Goal: Transaction & Acquisition: Book appointment/travel/reservation

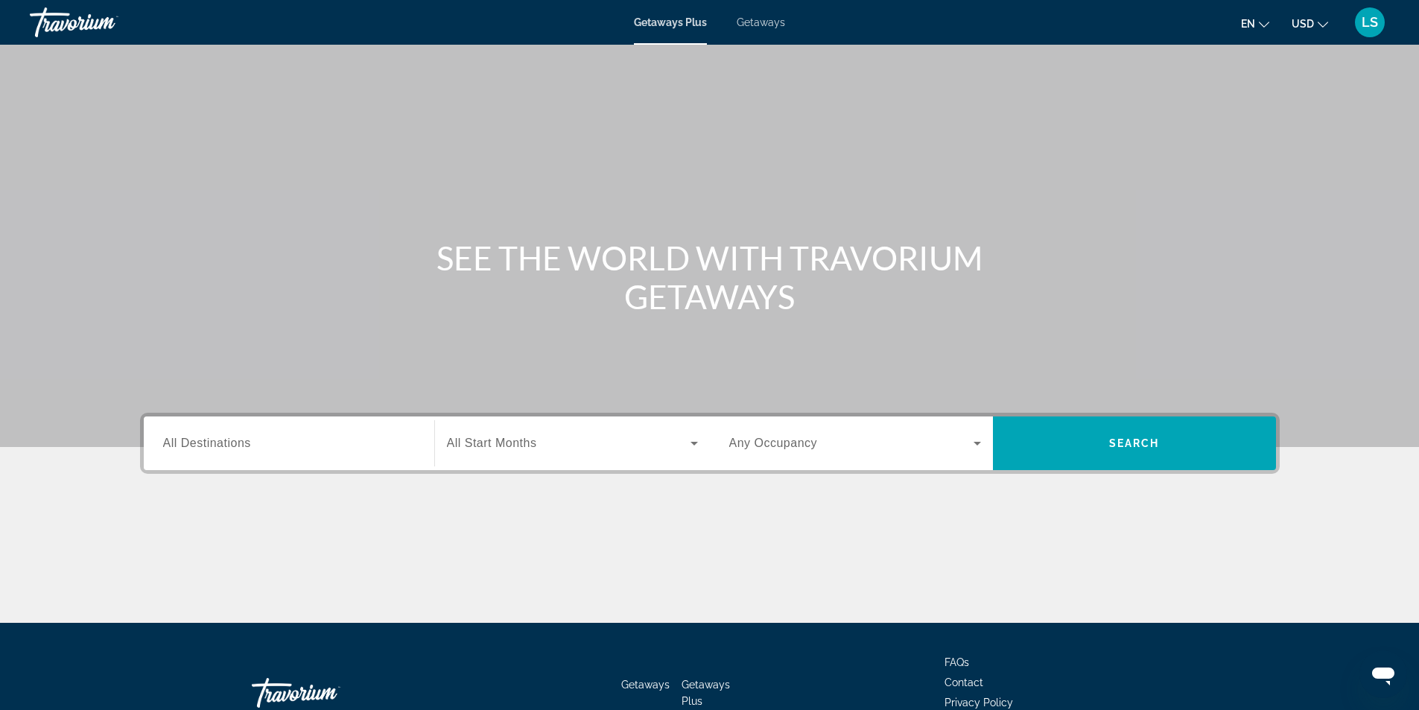
click at [760, 22] on span "Getaways" at bounding box center [760, 22] width 48 height 12
click at [191, 447] on span "All Destinations" at bounding box center [207, 442] width 88 height 13
click at [191, 447] on input "Destination All Destinations" at bounding box center [289, 444] width 252 height 18
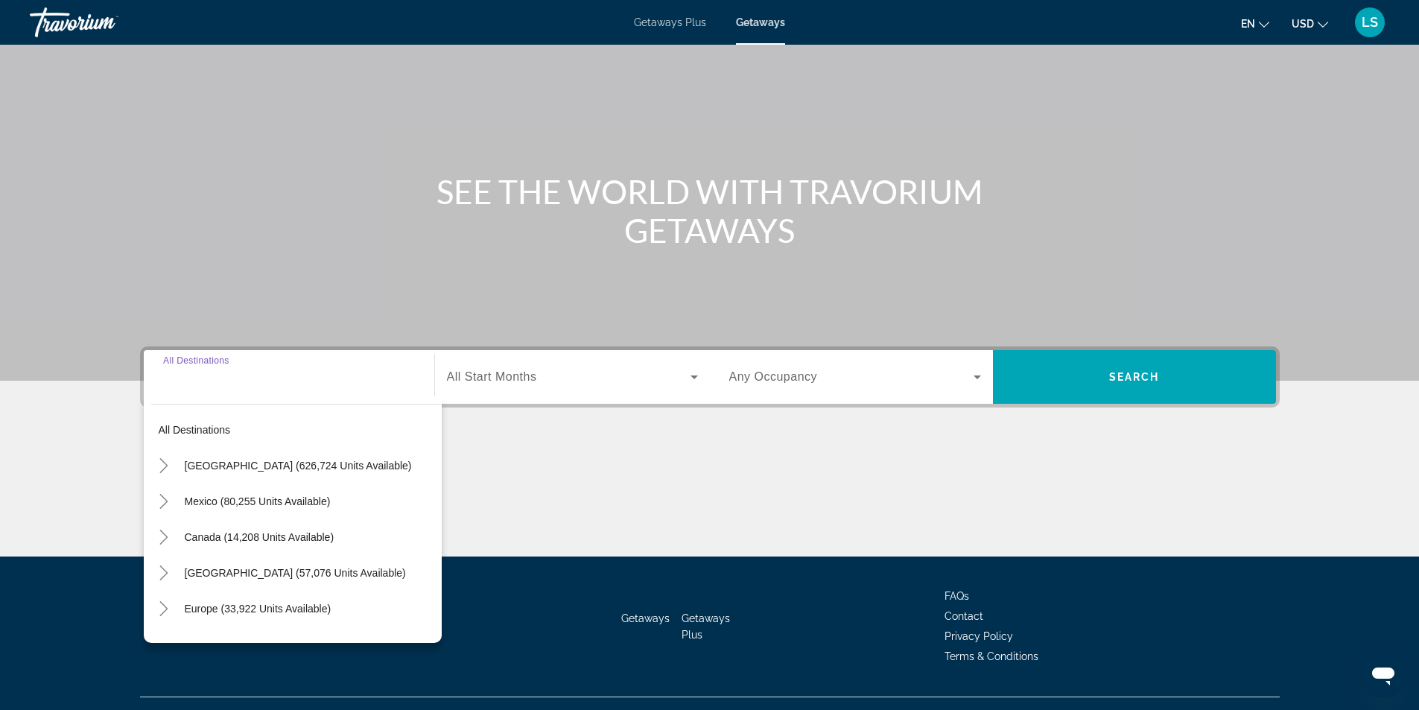
scroll to position [95, 0]
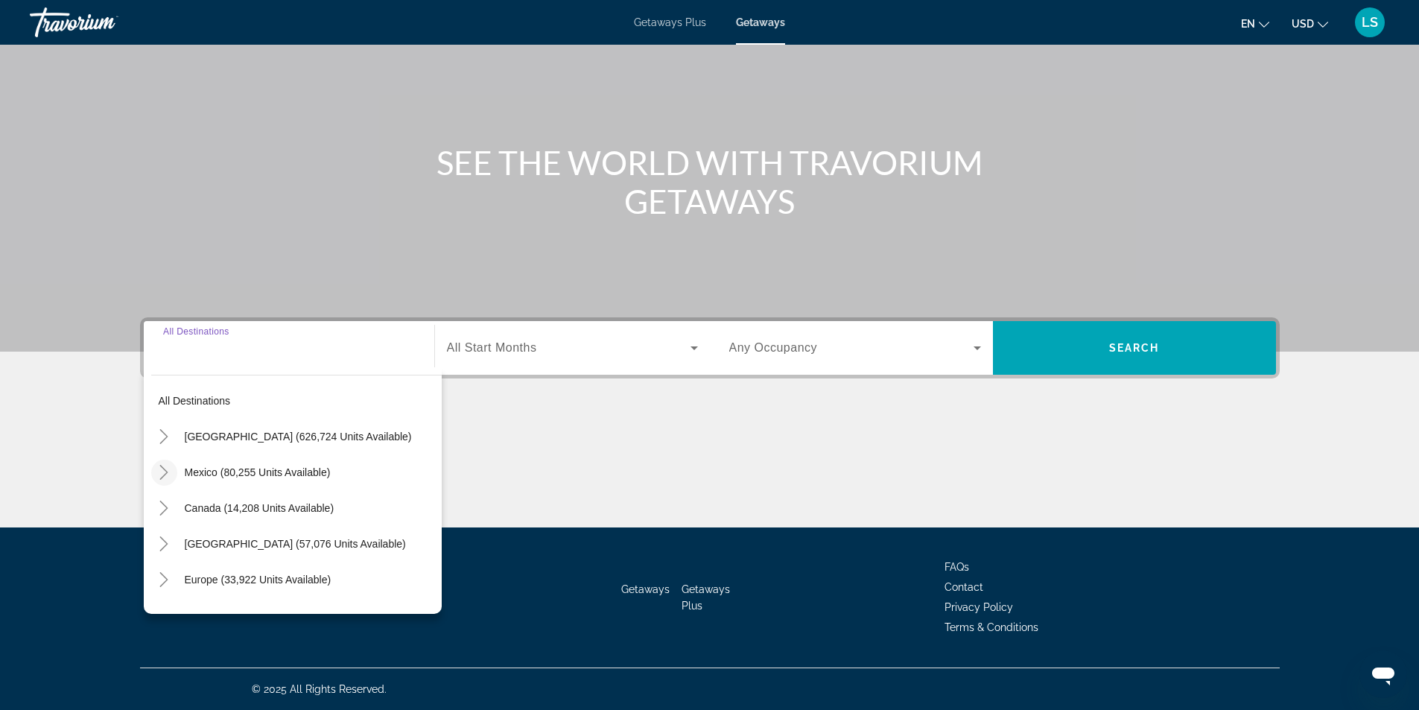
click at [170, 468] on icon "Toggle Mexico (80,255 units available)" at bounding box center [163, 472] width 15 height 15
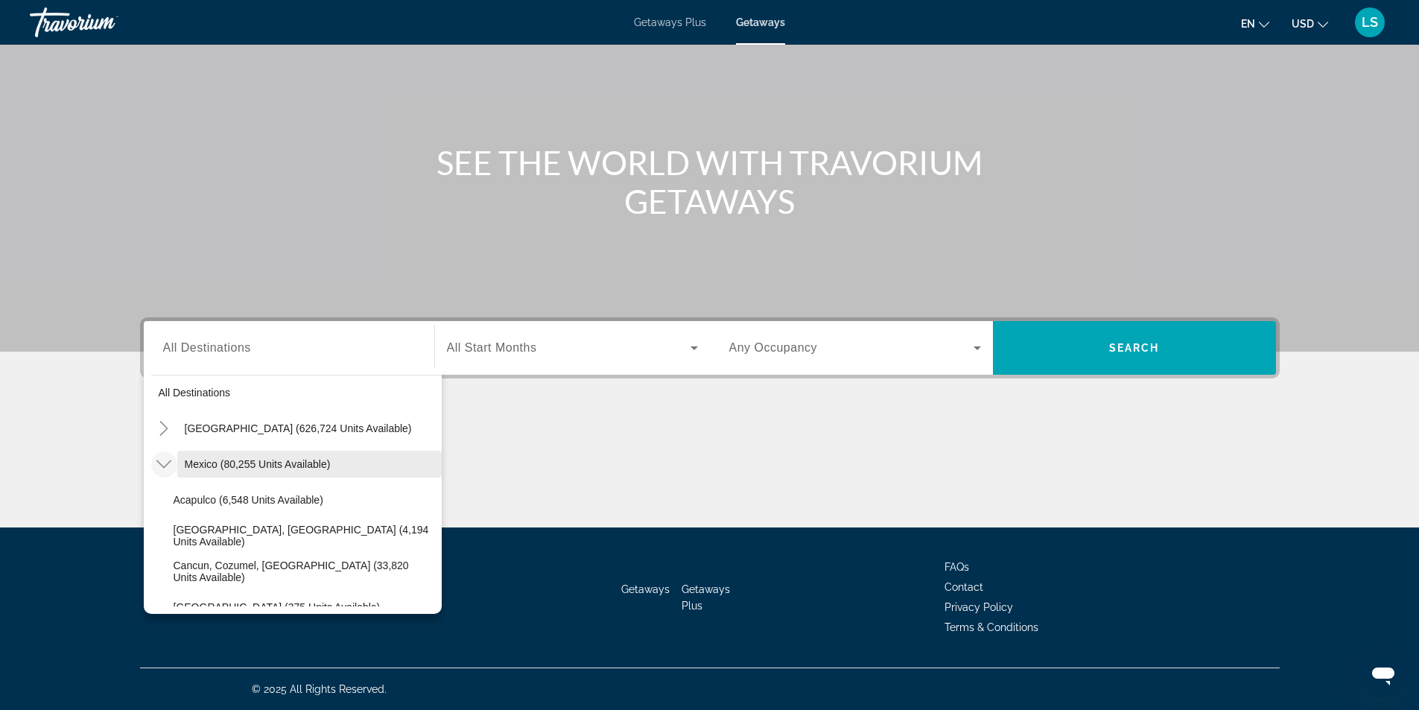
scroll to position [4, 0]
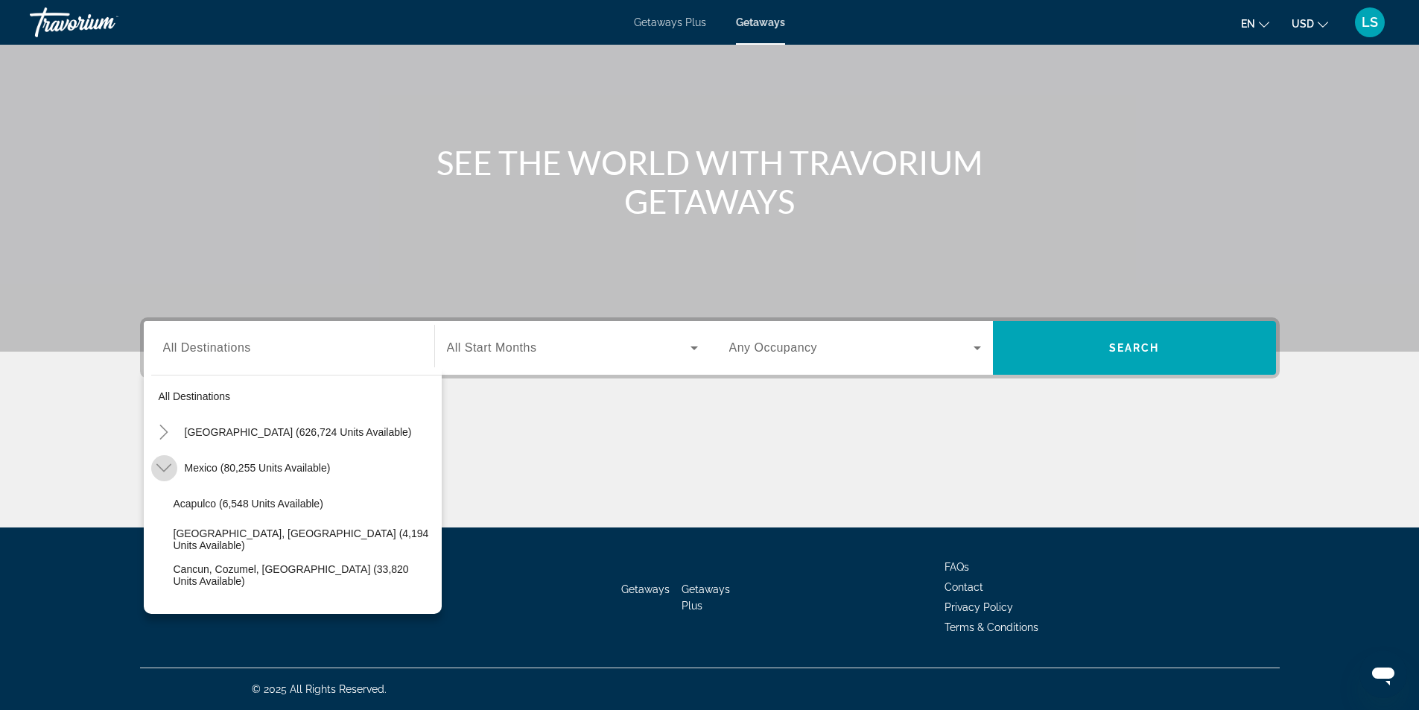
click at [162, 471] on icon "Toggle Mexico (80,255 units available)" at bounding box center [163, 467] width 15 height 15
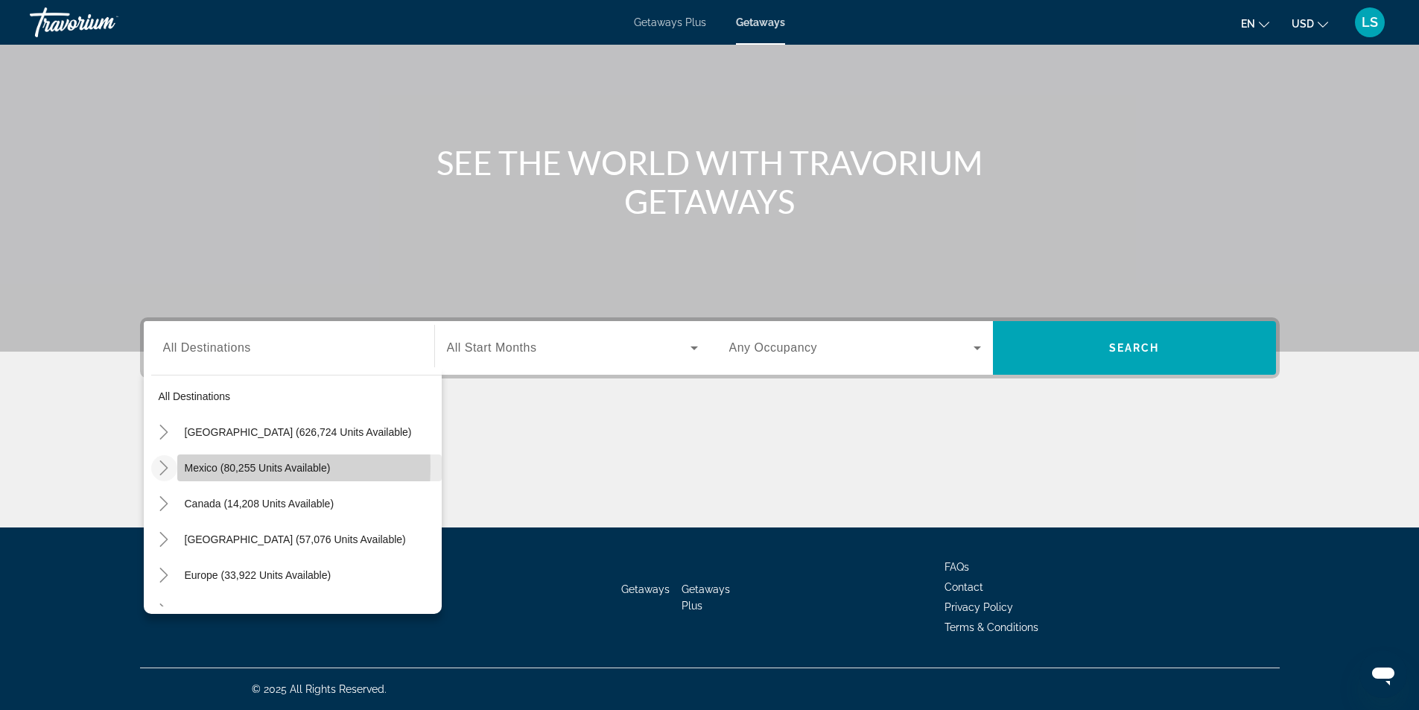
click at [192, 466] on span "Mexico (80,255 units available)" at bounding box center [258, 468] width 146 height 12
type input "**********"
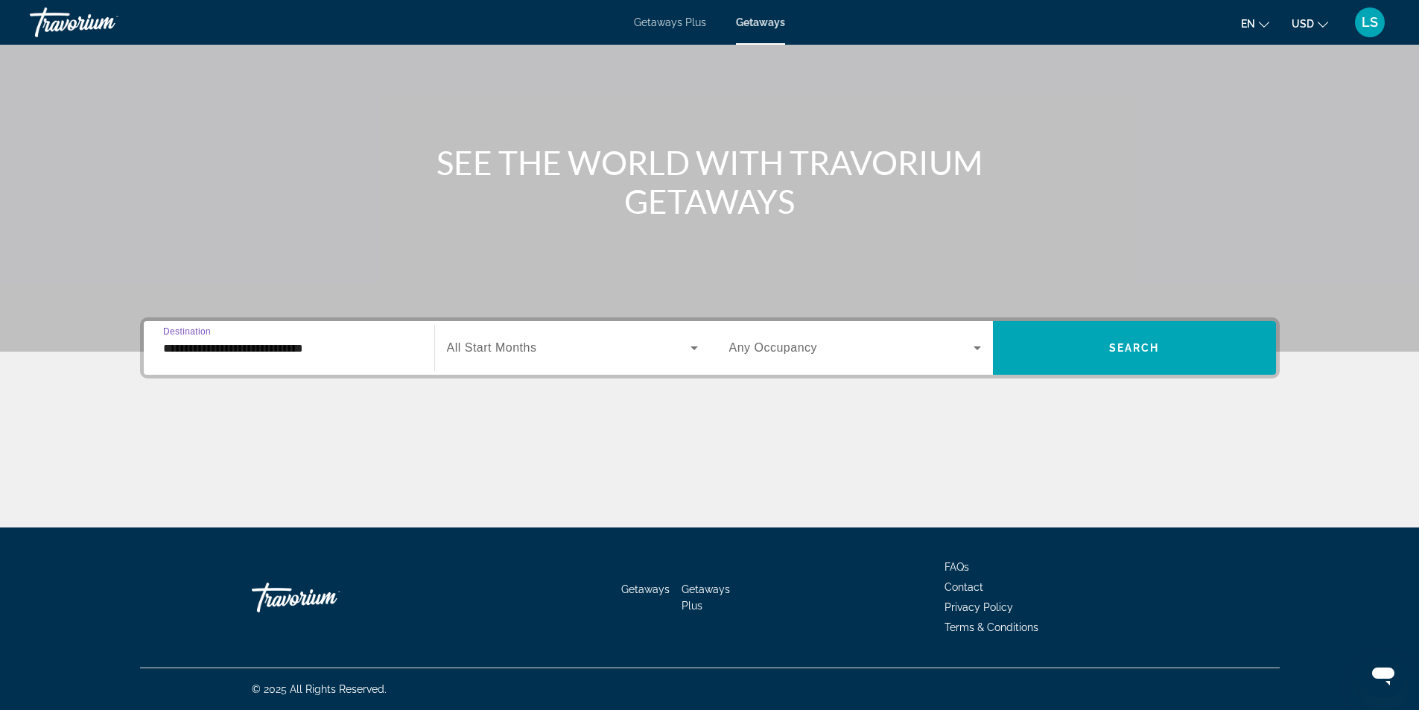
click at [524, 347] on span "All Start Months" at bounding box center [492, 347] width 90 height 13
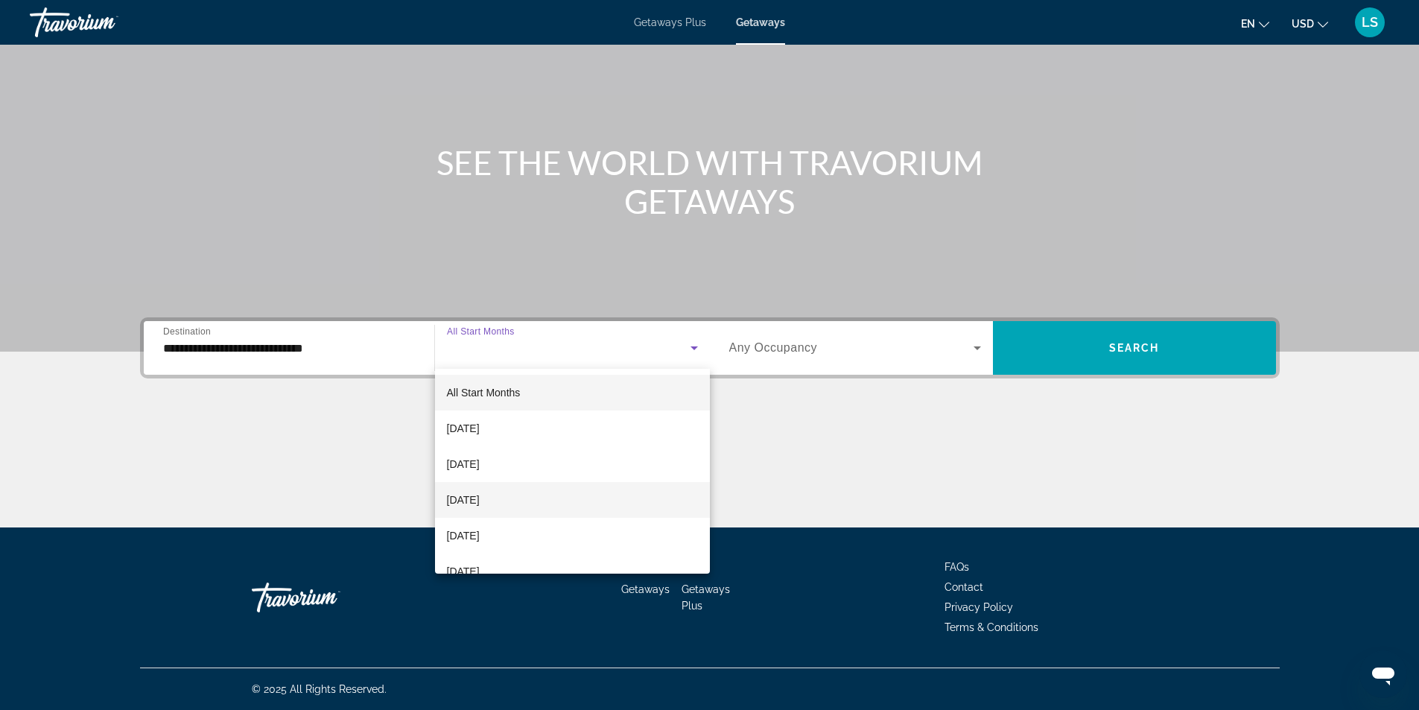
scroll to position [74, 0]
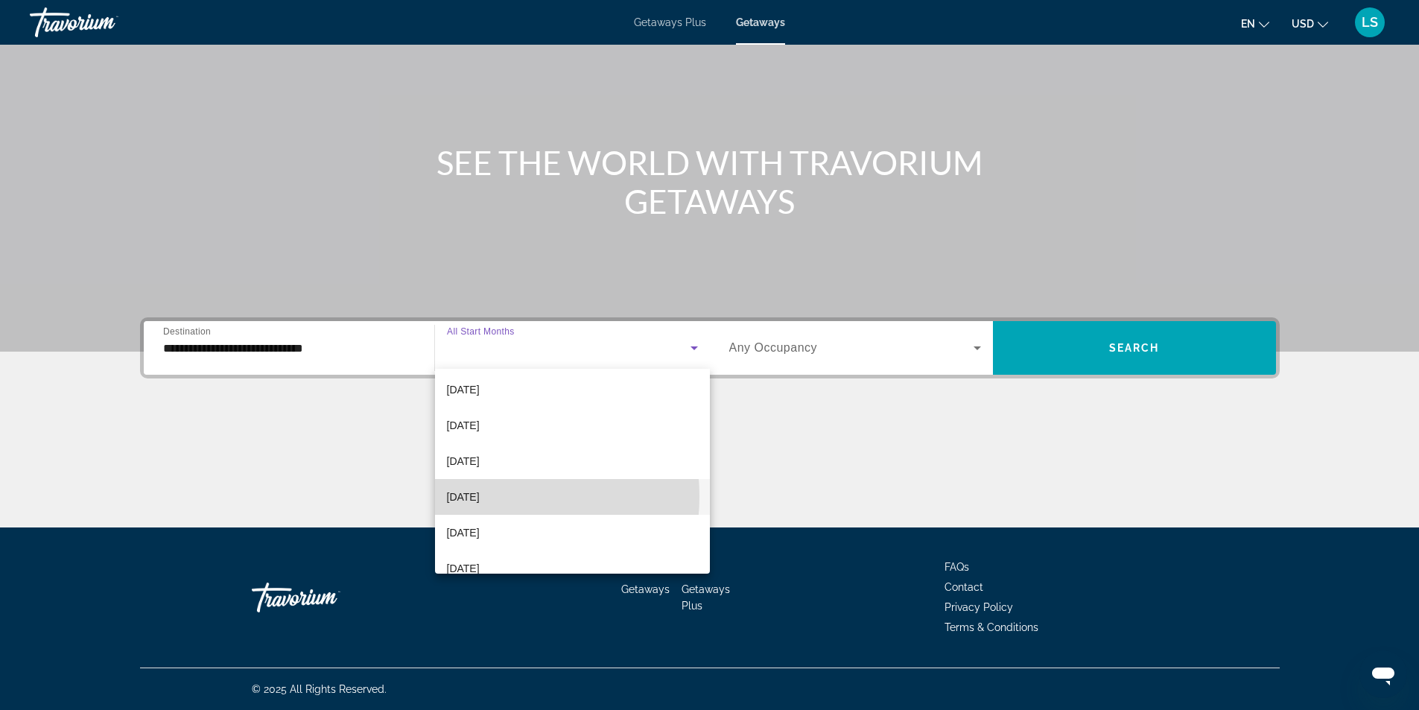
click at [480, 496] on span "January 2026" at bounding box center [463, 497] width 33 height 18
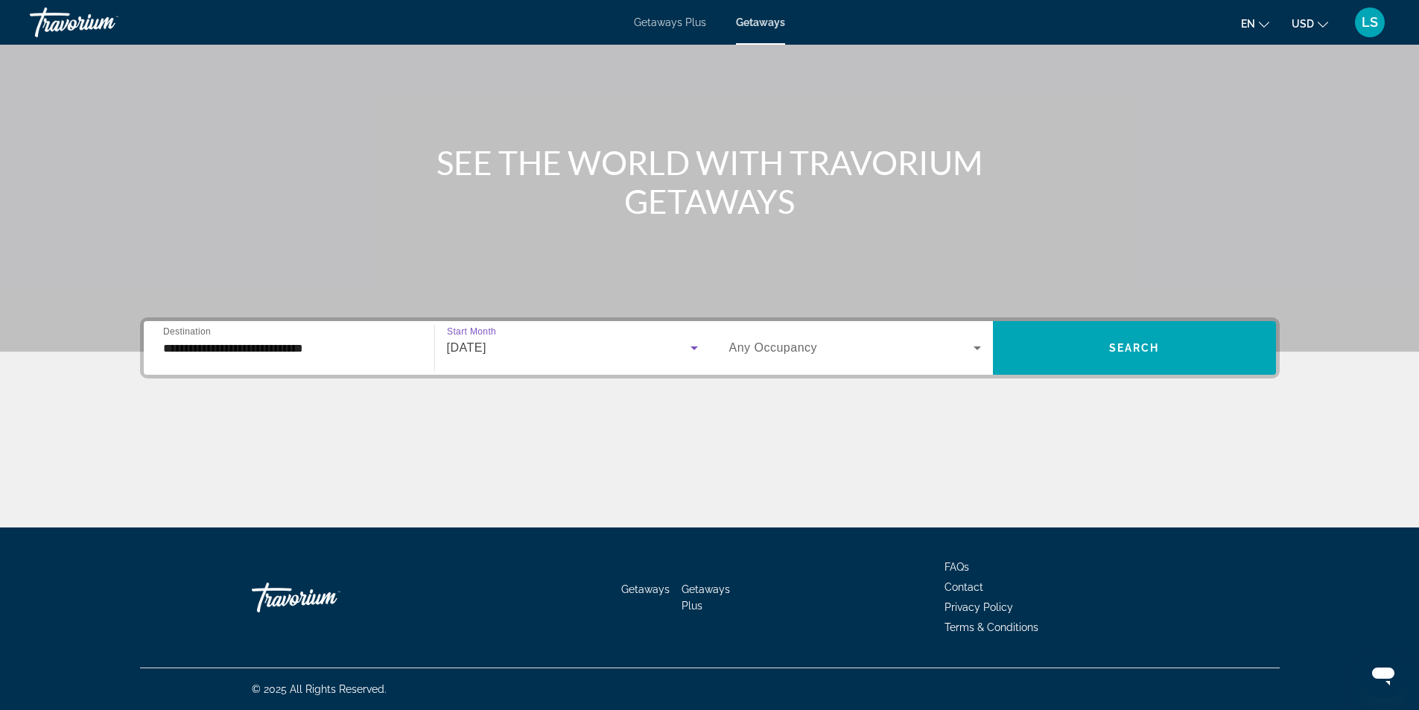
click at [775, 351] on span "Any Occupancy" at bounding box center [773, 347] width 89 height 13
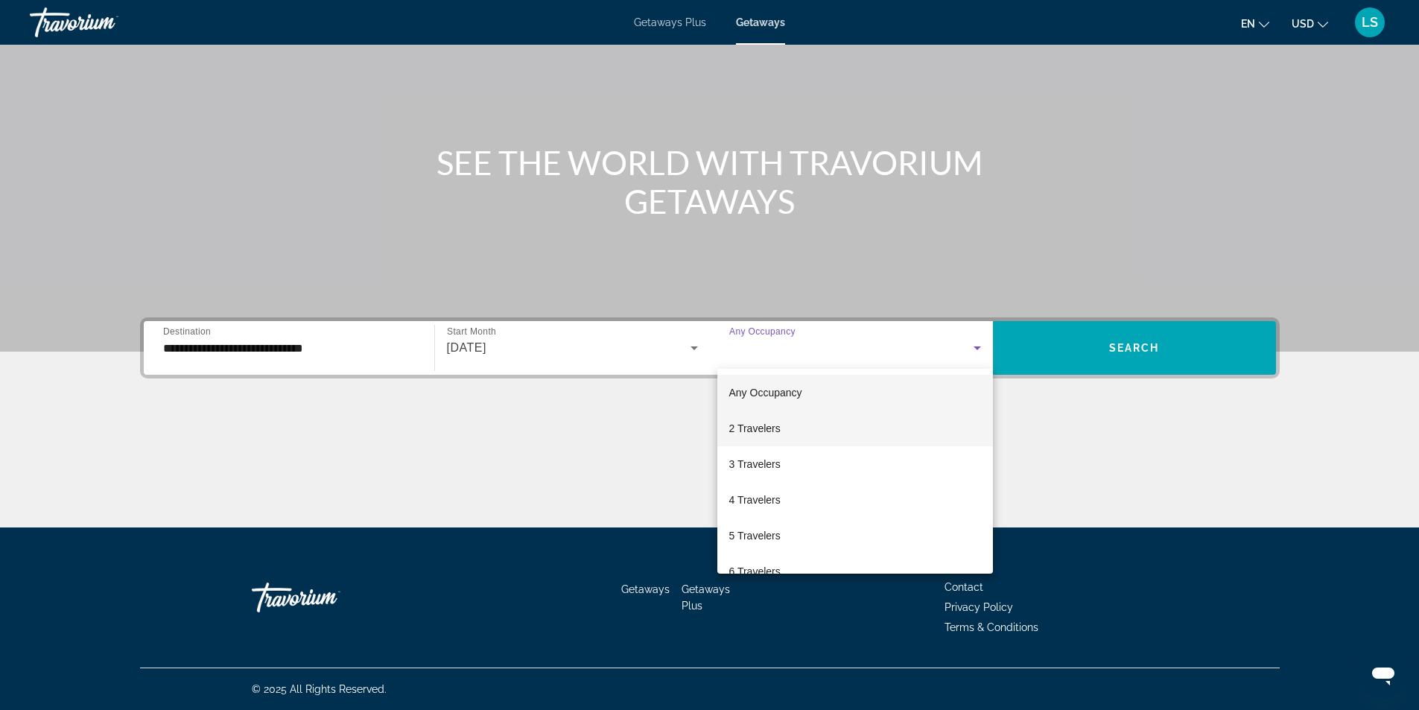
click at [758, 429] on span "2 Travelers" at bounding box center [754, 428] width 51 height 18
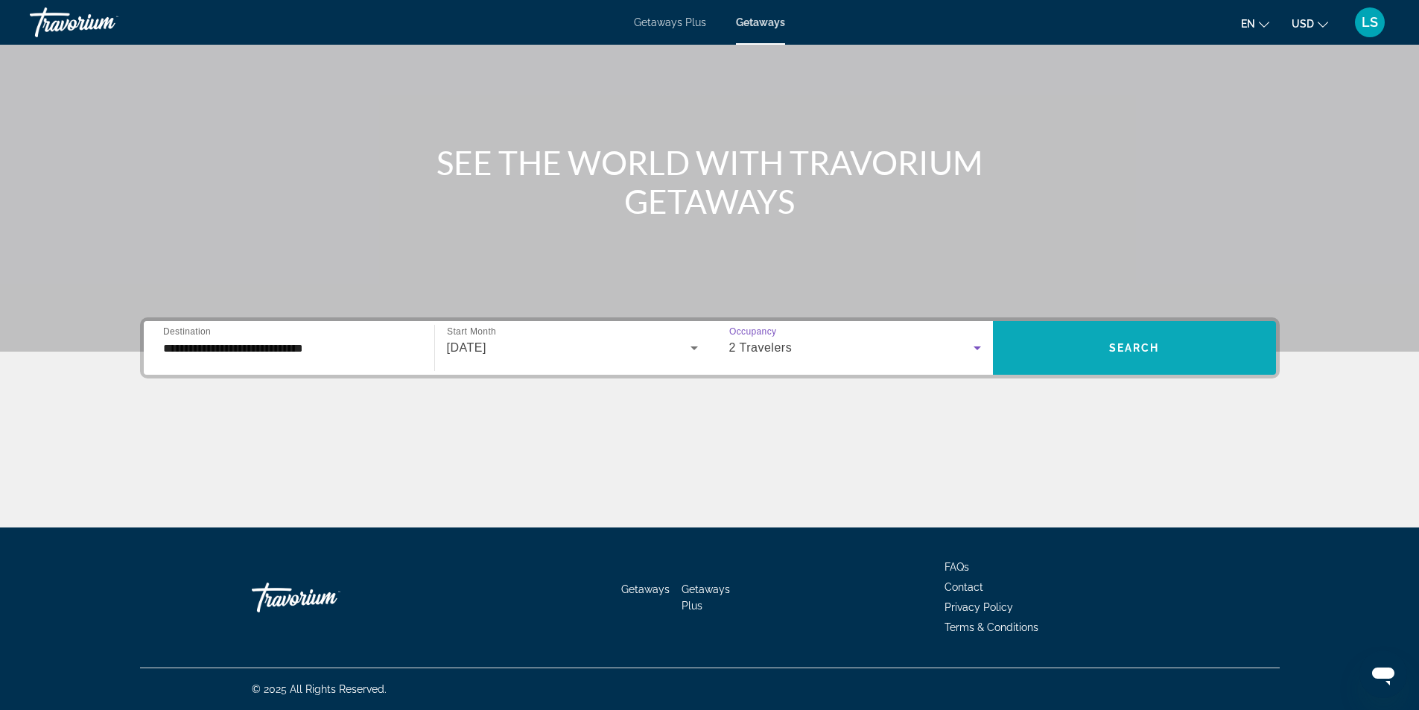
click at [1114, 337] on span "Search widget" at bounding box center [1134, 348] width 283 height 36
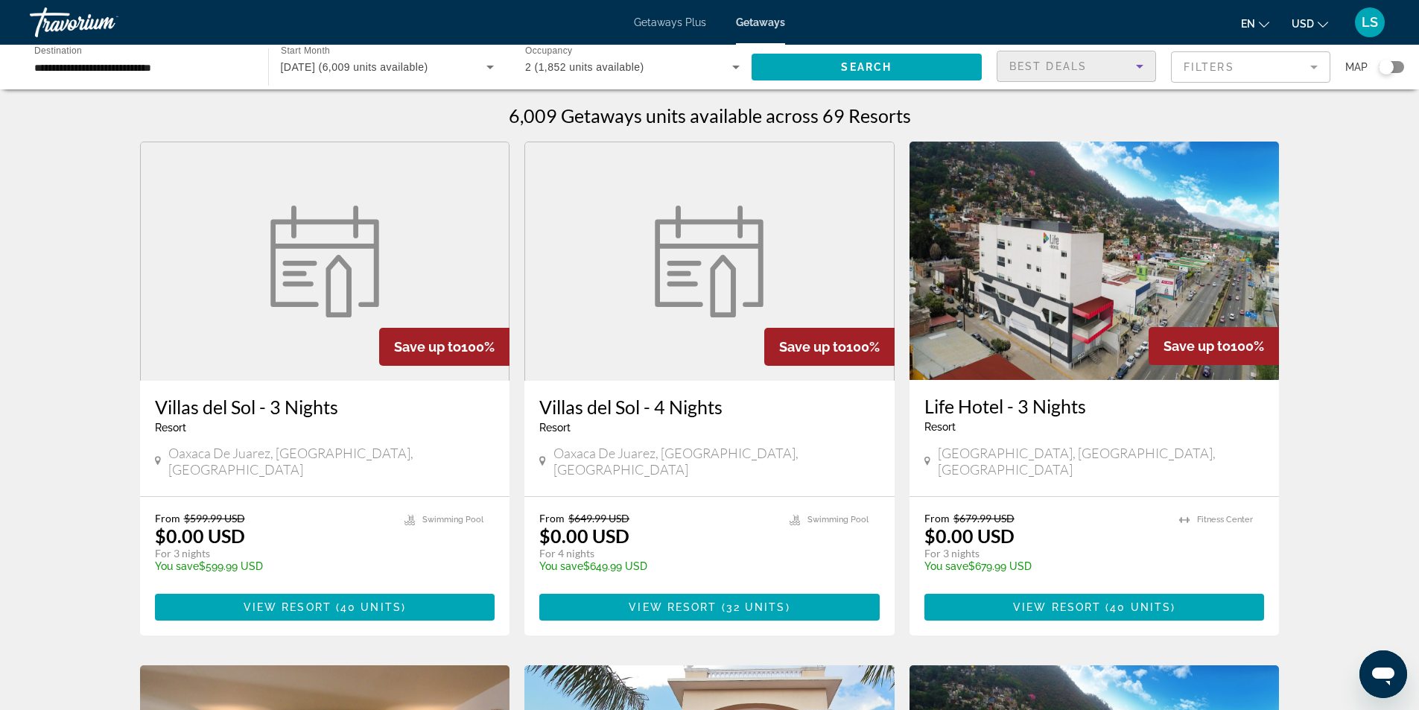
click at [1140, 67] on icon "Sort by" at bounding box center [1139, 67] width 7 height 4
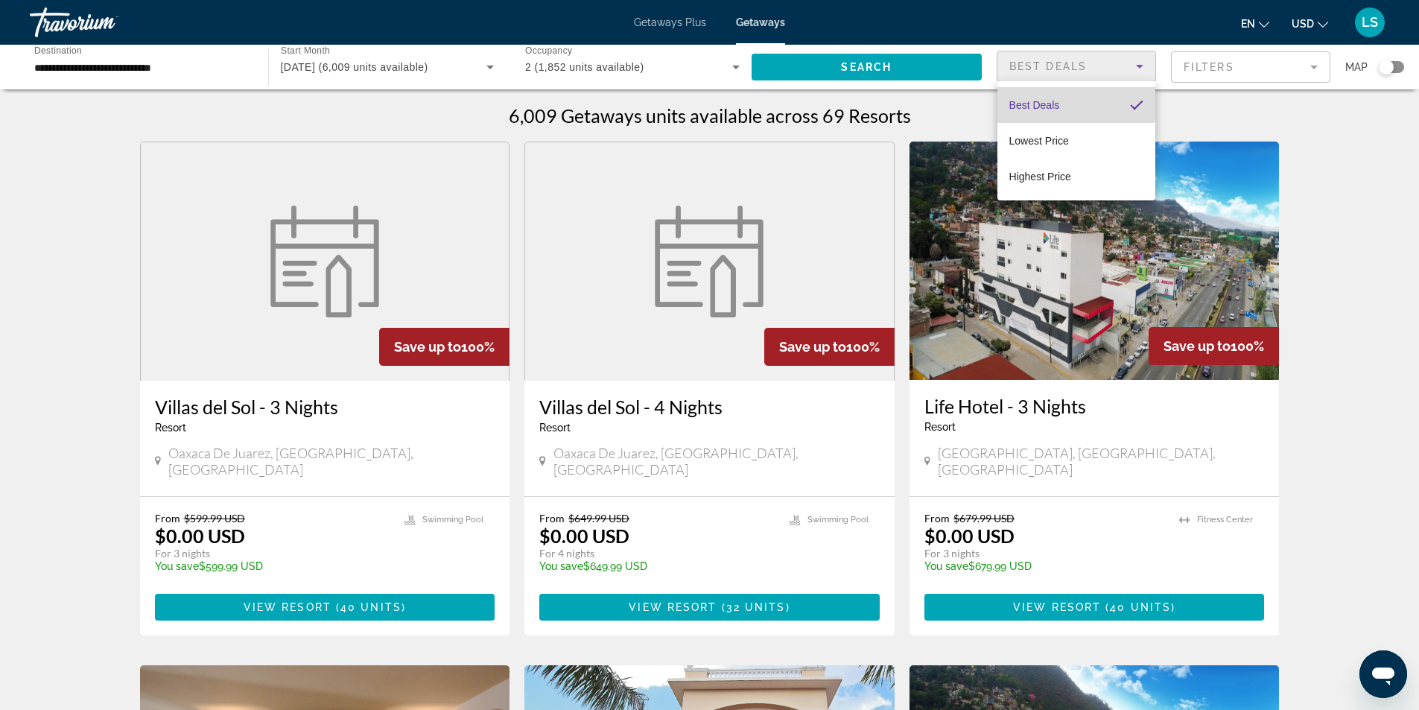
click at [1055, 102] on span "Best Deals" at bounding box center [1034, 105] width 51 height 12
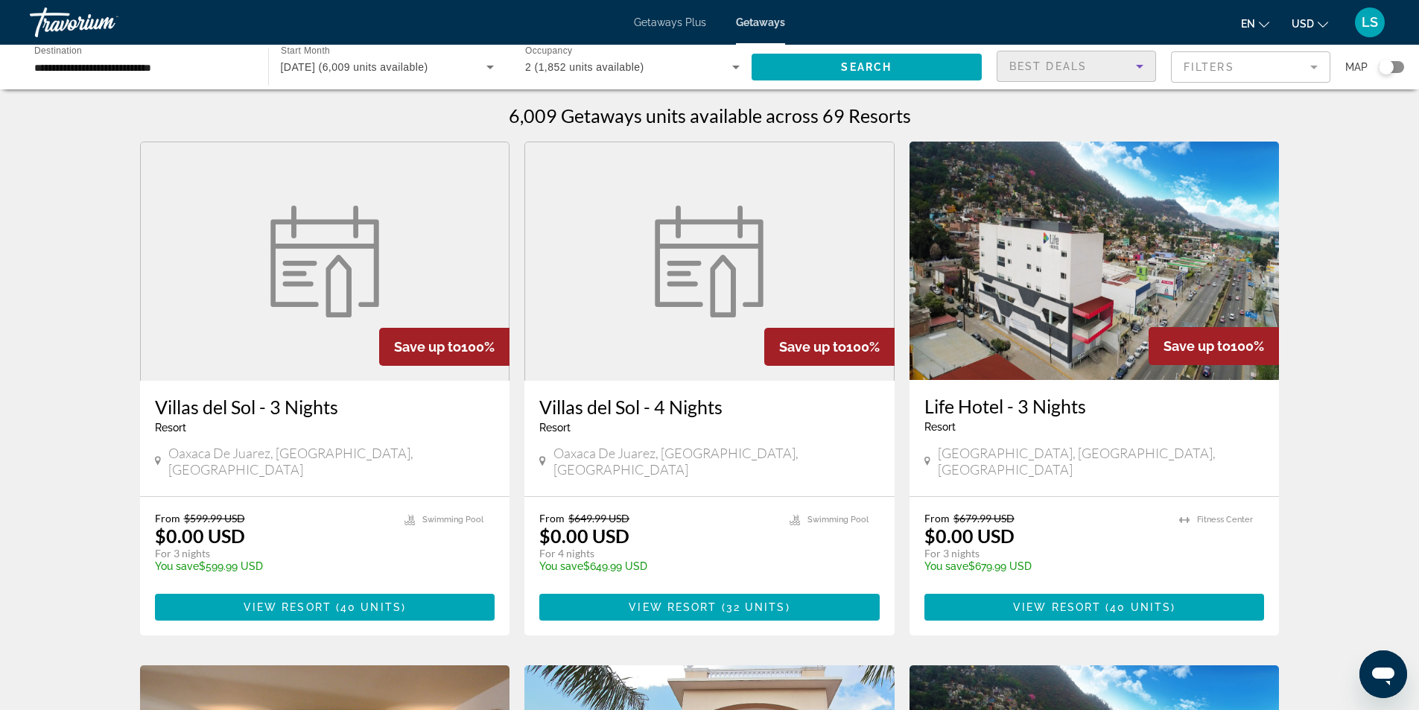
click at [1396, 66] on div "Search widget" at bounding box center [1390, 67] width 25 height 12
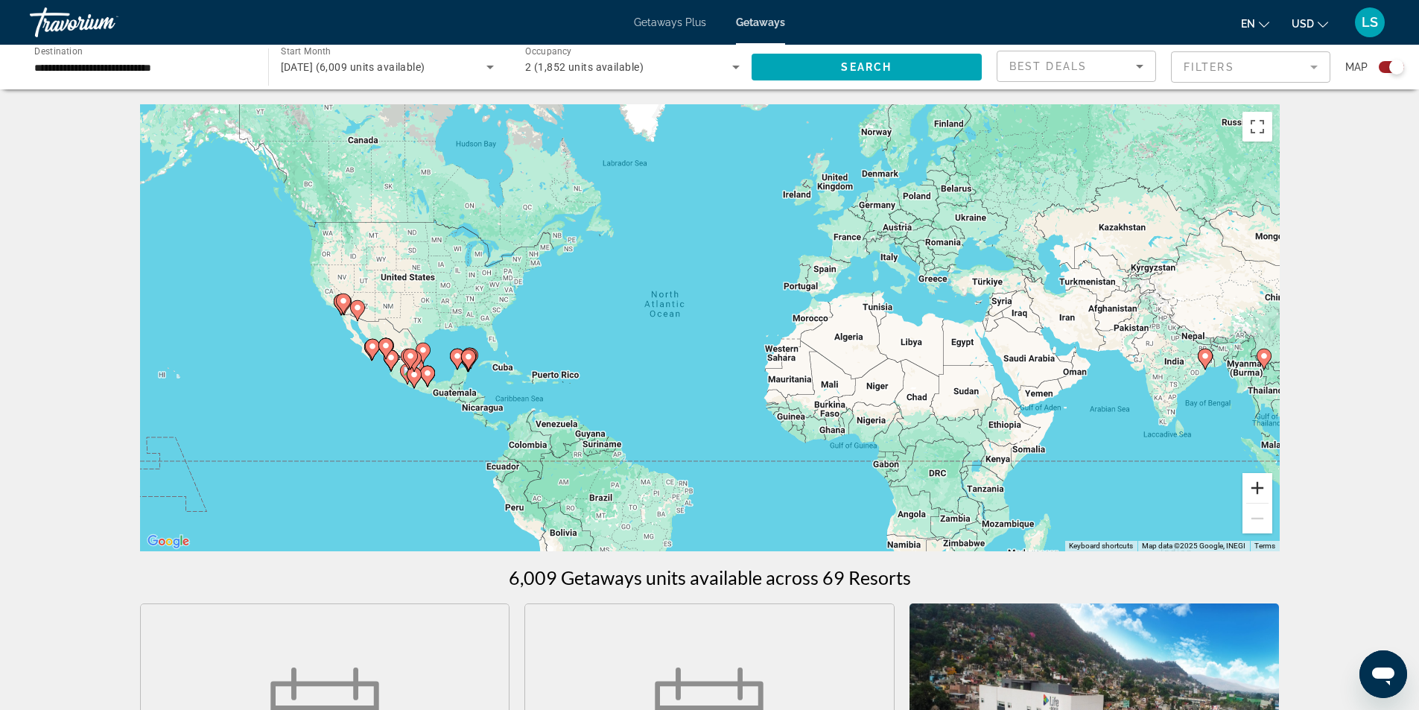
click at [1253, 487] on button "Zoom in" at bounding box center [1257, 488] width 30 height 30
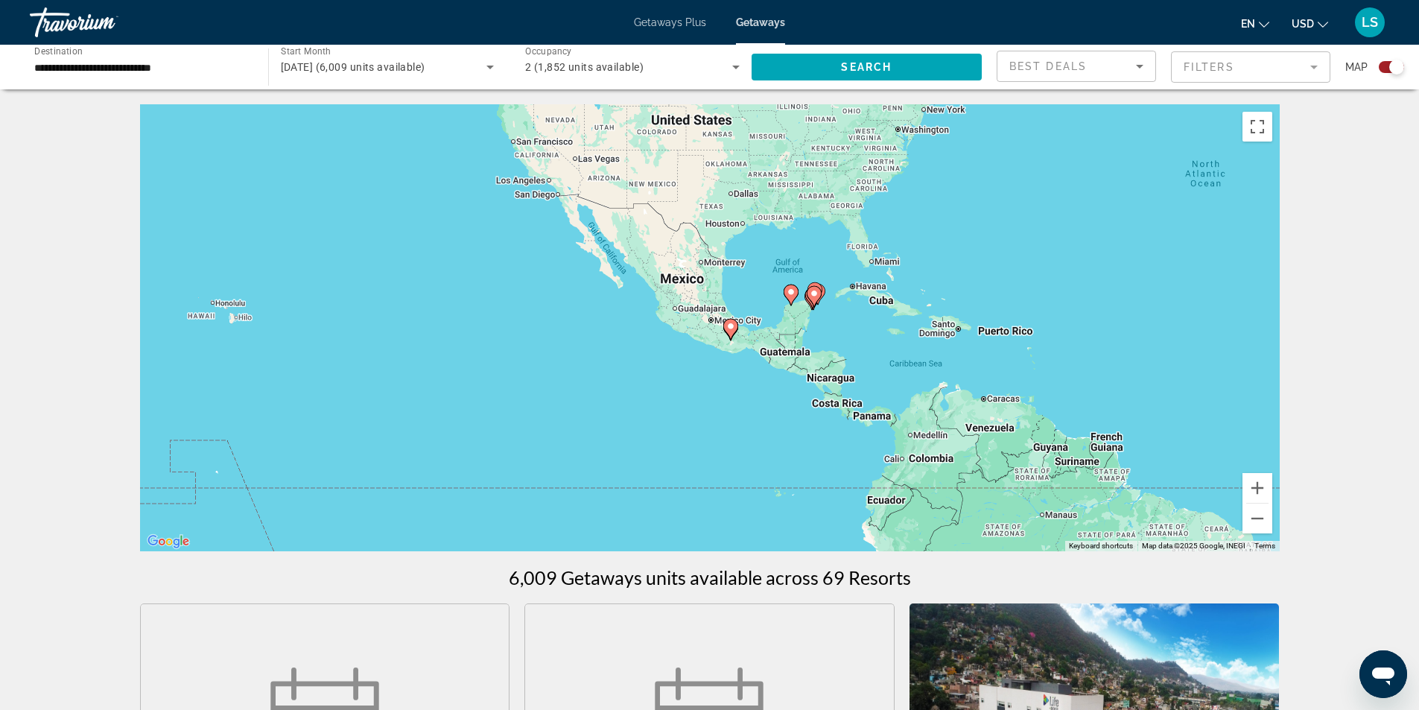
drag, startPoint x: 508, startPoint y: 358, endPoint x: 1018, endPoint y: 251, distance: 521.3
click at [1018, 251] on div "To activate drag with keyboard, press Alt + Enter. Once in keyboard drag state,…" at bounding box center [709, 327] width 1139 height 447
click at [1260, 486] on button "Zoom in" at bounding box center [1257, 488] width 30 height 30
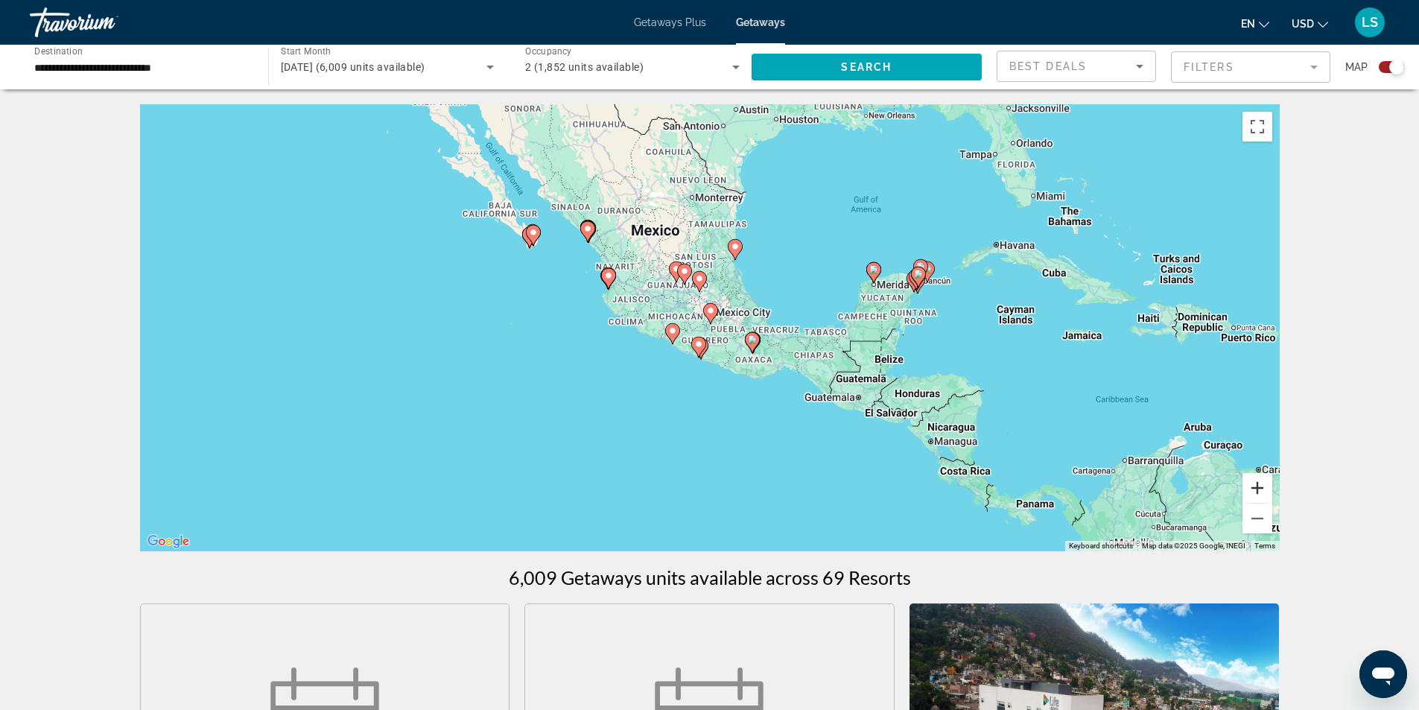
click at [1260, 486] on button "Zoom in" at bounding box center [1257, 488] width 30 height 30
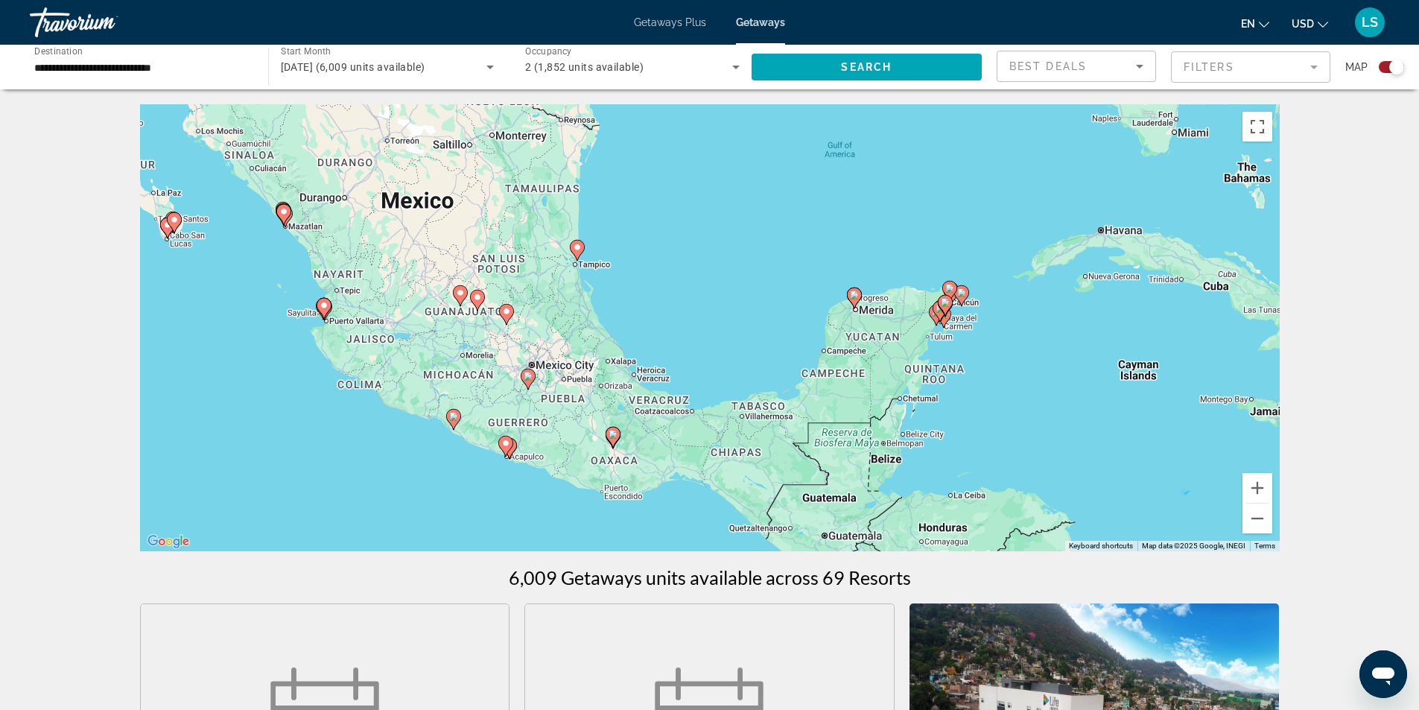
drag, startPoint x: 1085, startPoint y: 332, endPoint x: 931, endPoint y: 380, distance: 161.3
click at [931, 380] on div "To activate drag with keyboard, press Alt + Enter. Once in keyboard drag state,…" at bounding box center [709, 327] width 1139 height 447
click at [1263, 484] on button "Zoom in" at bounding box center [1257, 488] width 30 height 30
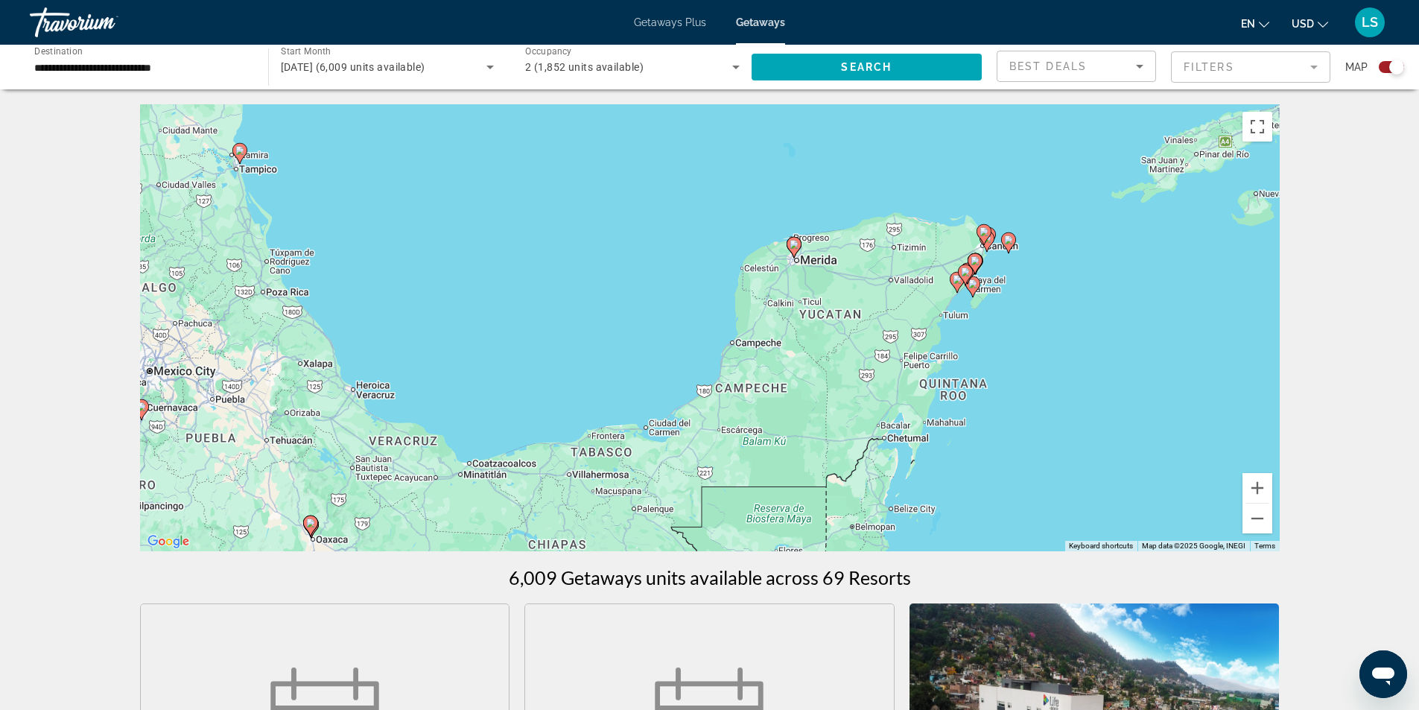
drag, startPoint x: 1080, startPoint y: 398, endPoint x: 876, endPoint y: 367, distance: 206.3
click at [876, 367] on div "To activate drag with keyboard, press Alt + Enter. Once in keyboard drag state,…" at bounding box center [709, 327] width 1139 height 447
click at [1256, 486] on button "Zoom in" at bounding box center [1257, 488] width 30 height 30
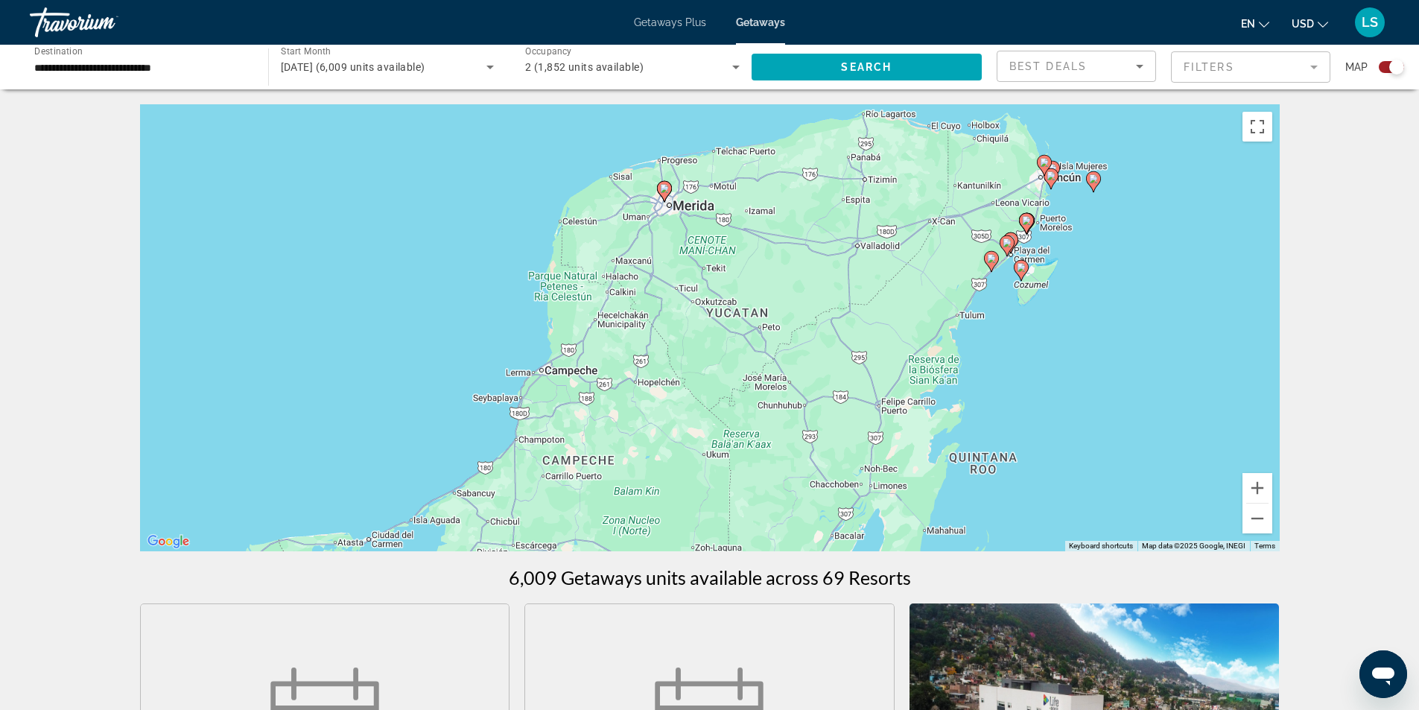
drag, startPoint x: 1016, startPoint y: 380, endPoint x: 835, endPoint y: 384, distance: 181.7
click at [835, 384] on div "To activate drag with keyboard, press Alt + Enter. Once in keyboard drag state,…" at bounding box center [709, 327] width 1139 height 447
click at [1258, 485] on button "Zoom in" at bounding box center [1257, 488] width 30 height 30
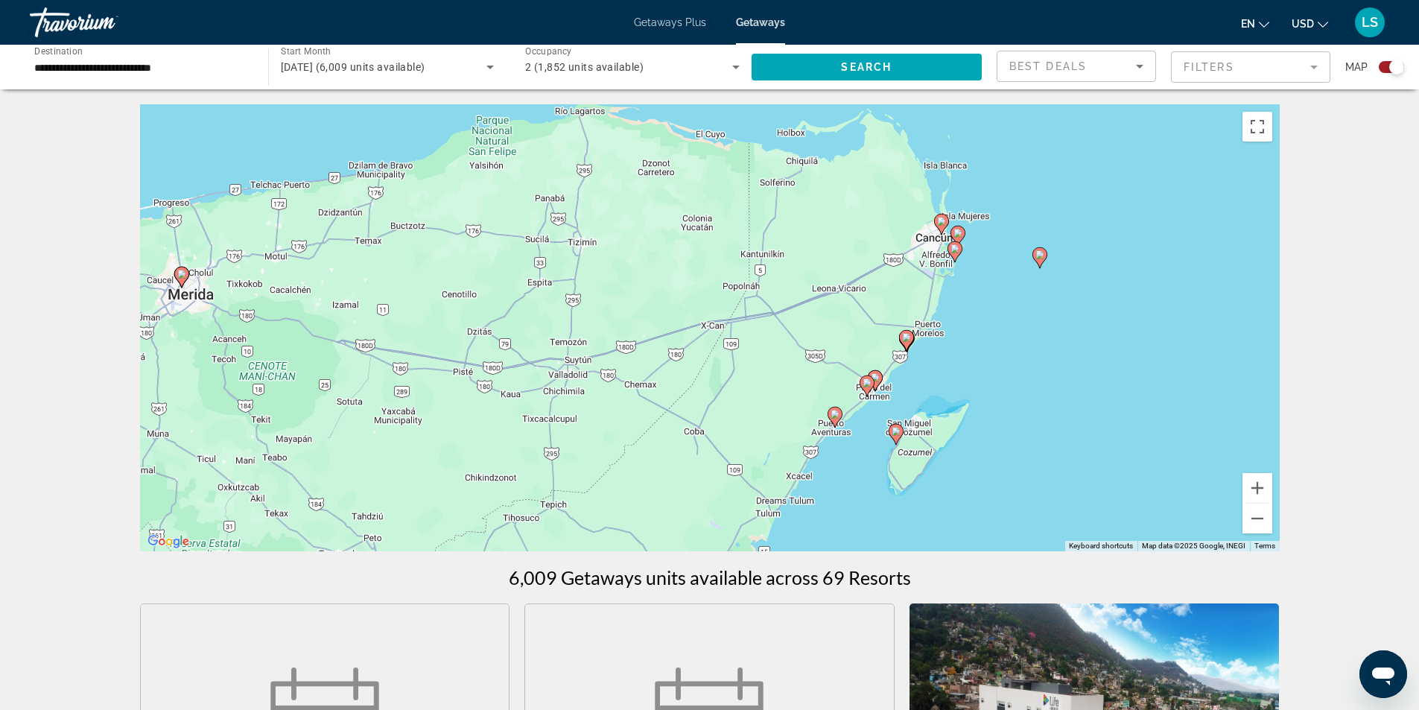
drag, startPoint x: 1139, startPoint y: 311, endPoint x: 686, endPoint y: 528, distance: 502.6
click at [682, 530] on div "To activate drag with keyboard, press Alt + Enter. Once in keyboard drag state,…" at bounding box center [709, 327] width 1139 height 447
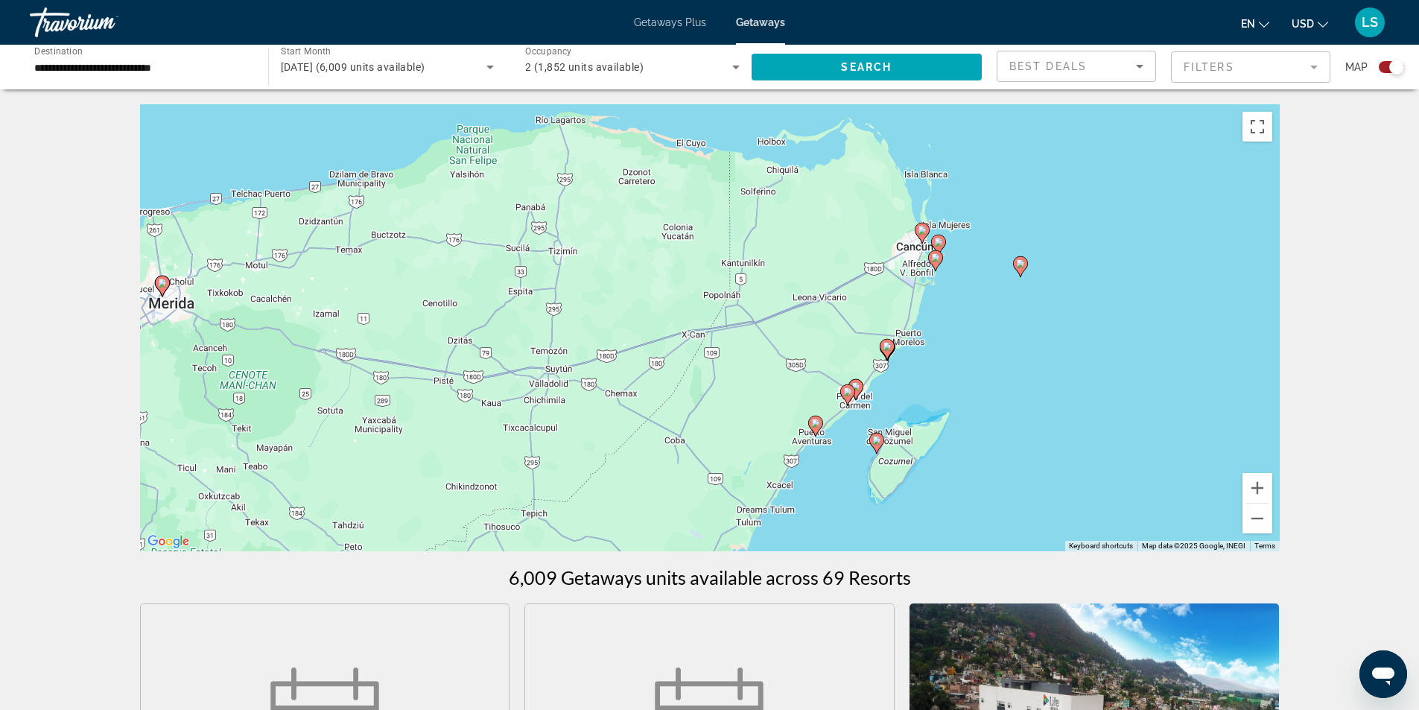
click at [922, 226] on image "Main content" at bounding box center [921, 230] width 9 height 9
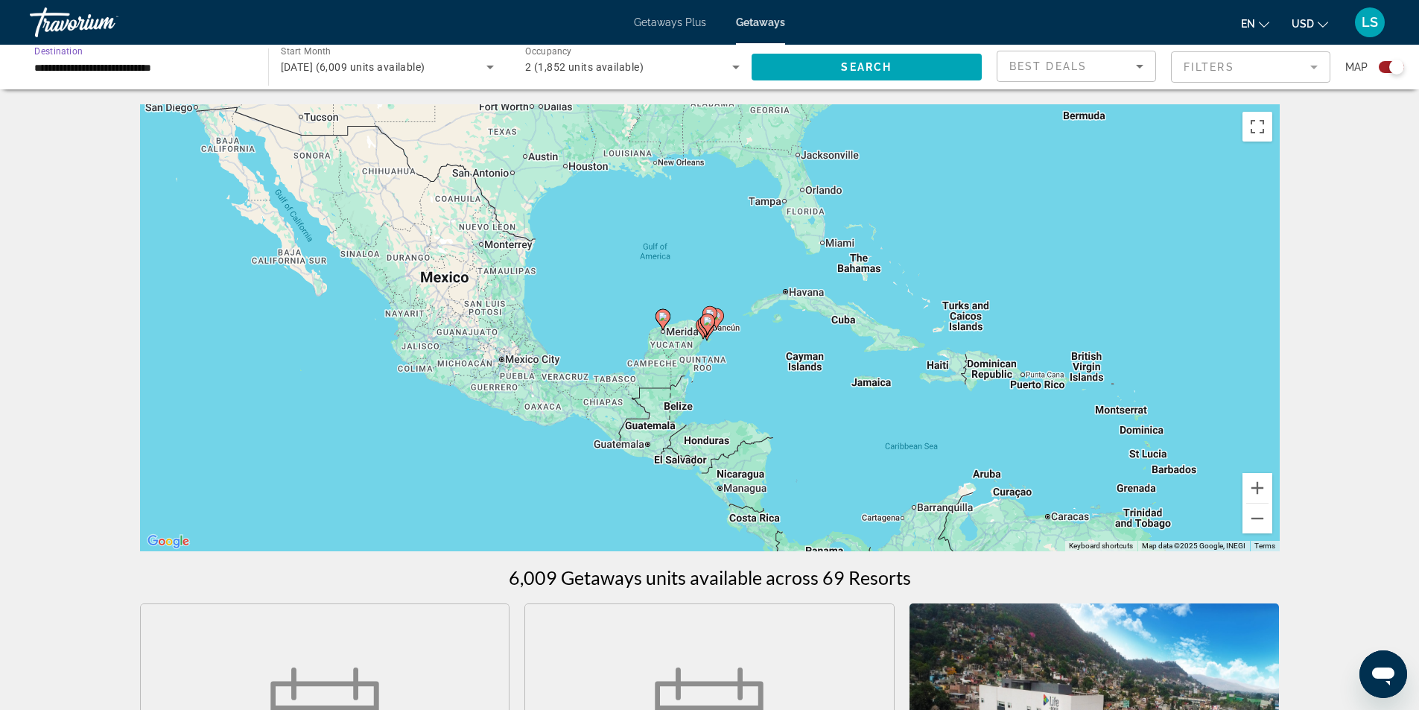
click at [52, 69] on input "**********" at bounding box center [141, 68] width 214 height 18
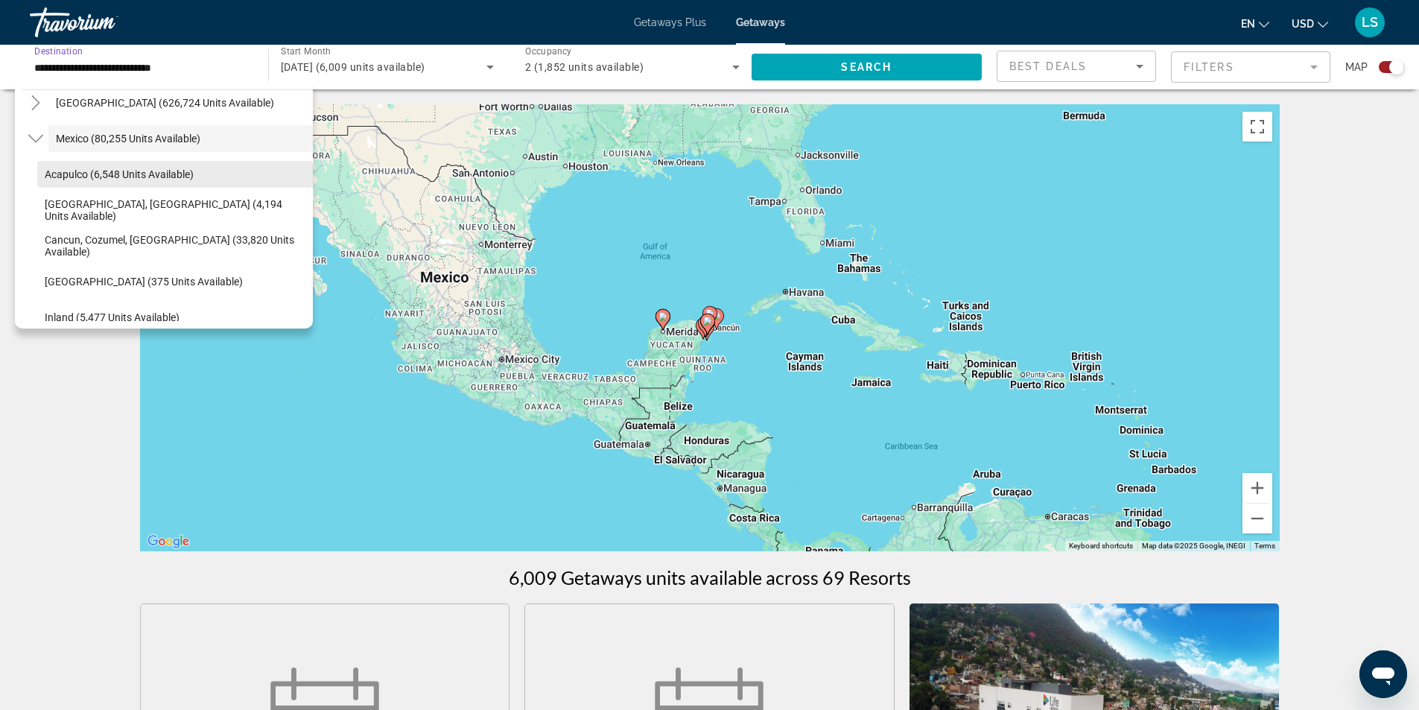
scroll to position [74, 0]
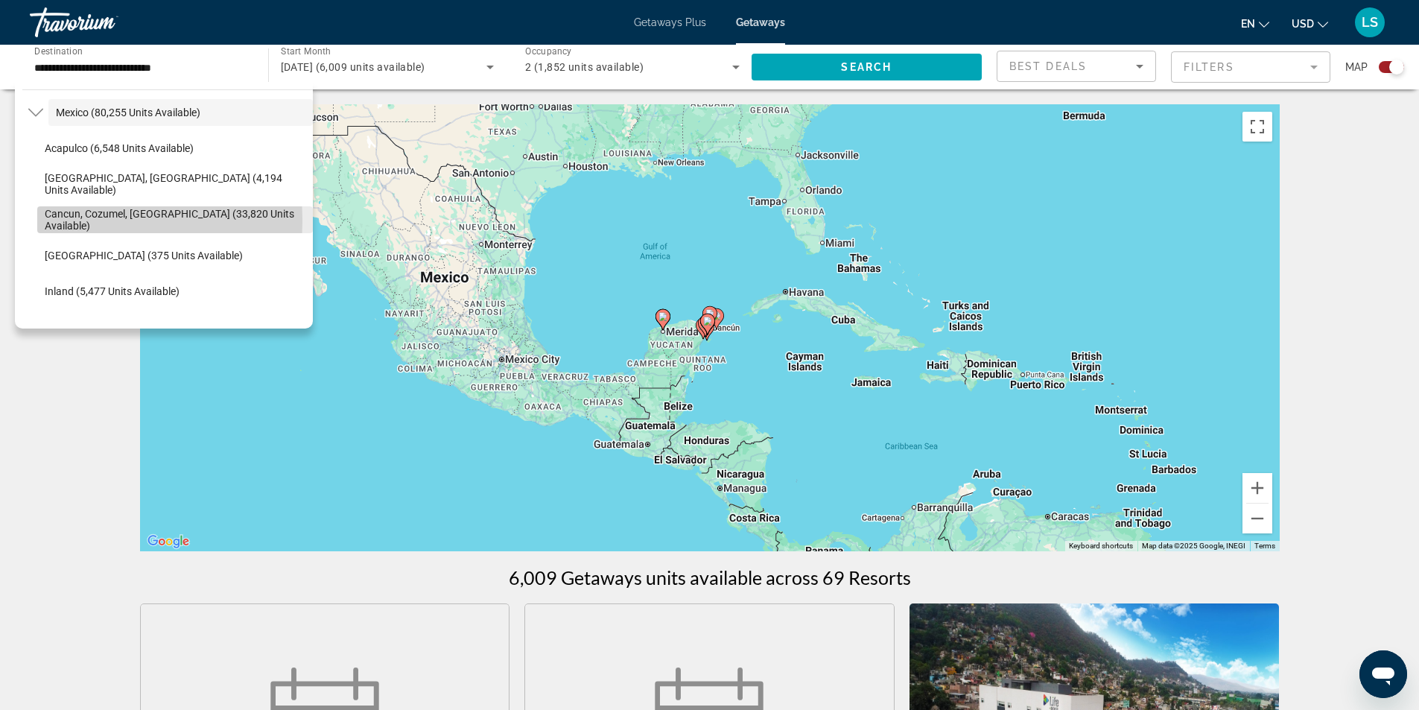
click at [64, 222] on span "Cancun, Cozumel, Riviera Maya (33,820 units available)" at bounding box center [175, 220] width 261 height 24
type input "**********"
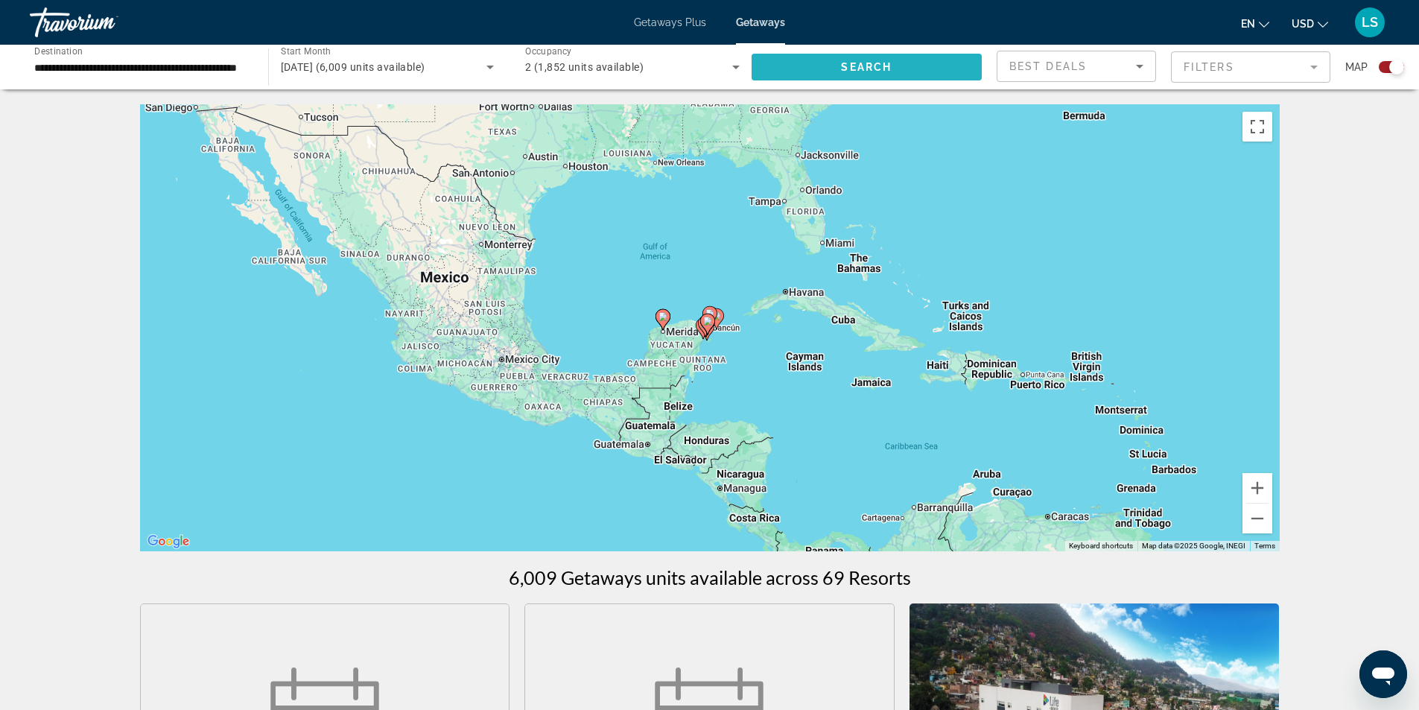
click at [883, 74] on span "Search widget" at bounding box center [866, 67] width 231 height 36
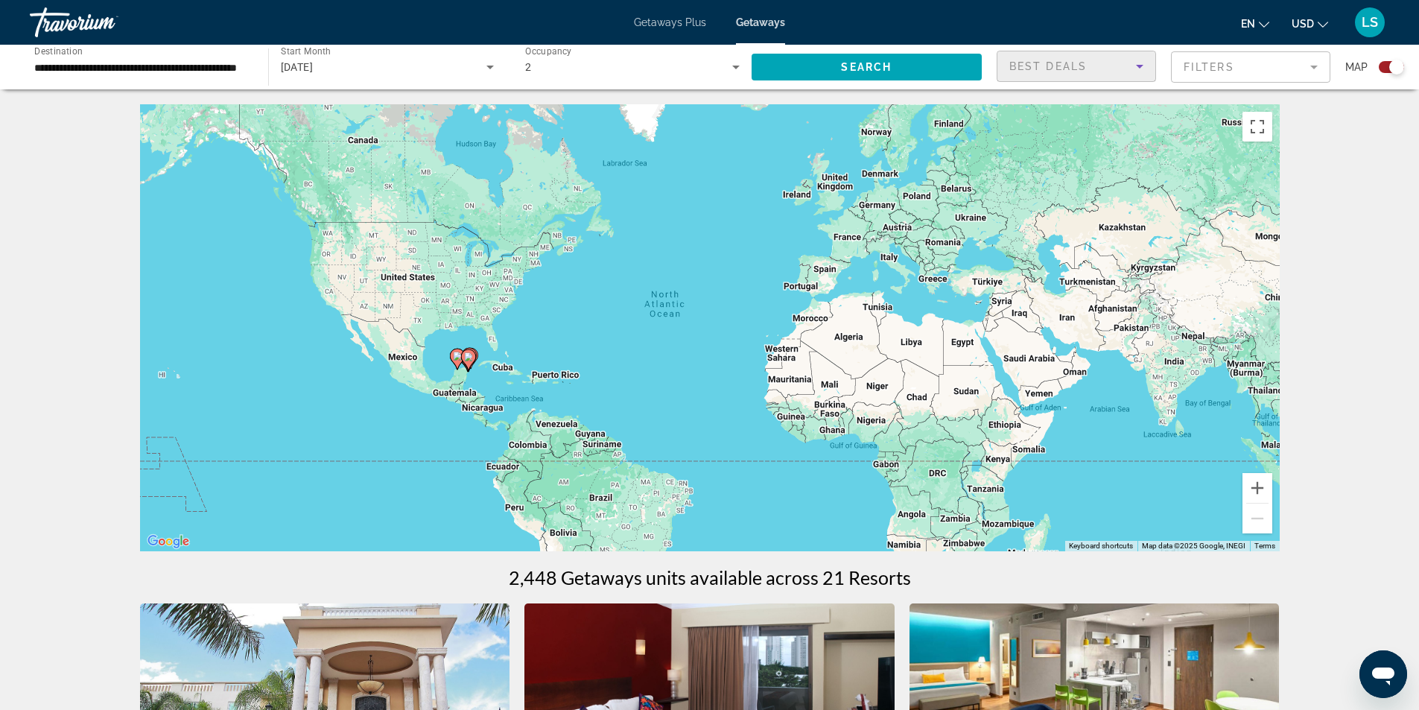
click at [1059, 66] on span "Best Deals" at bounding box center [1047, 66] width 77 height 12
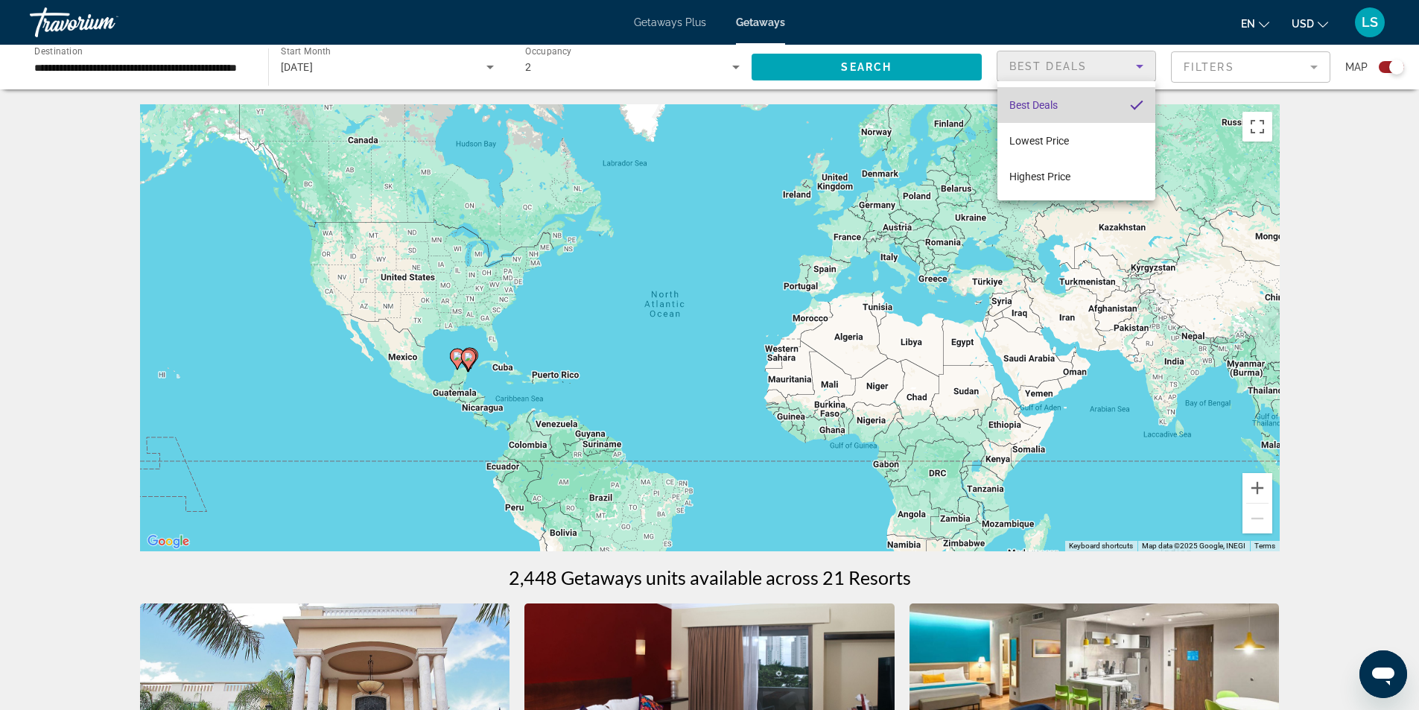
drag, startPoint x: 1040, startPoint y: 107, endPoint x: 1109, endPoint y: 92, distance: 71.0
click at [1040, 106] on span "Best Deals" at bounding box center [1033, 105] width 48 height 12
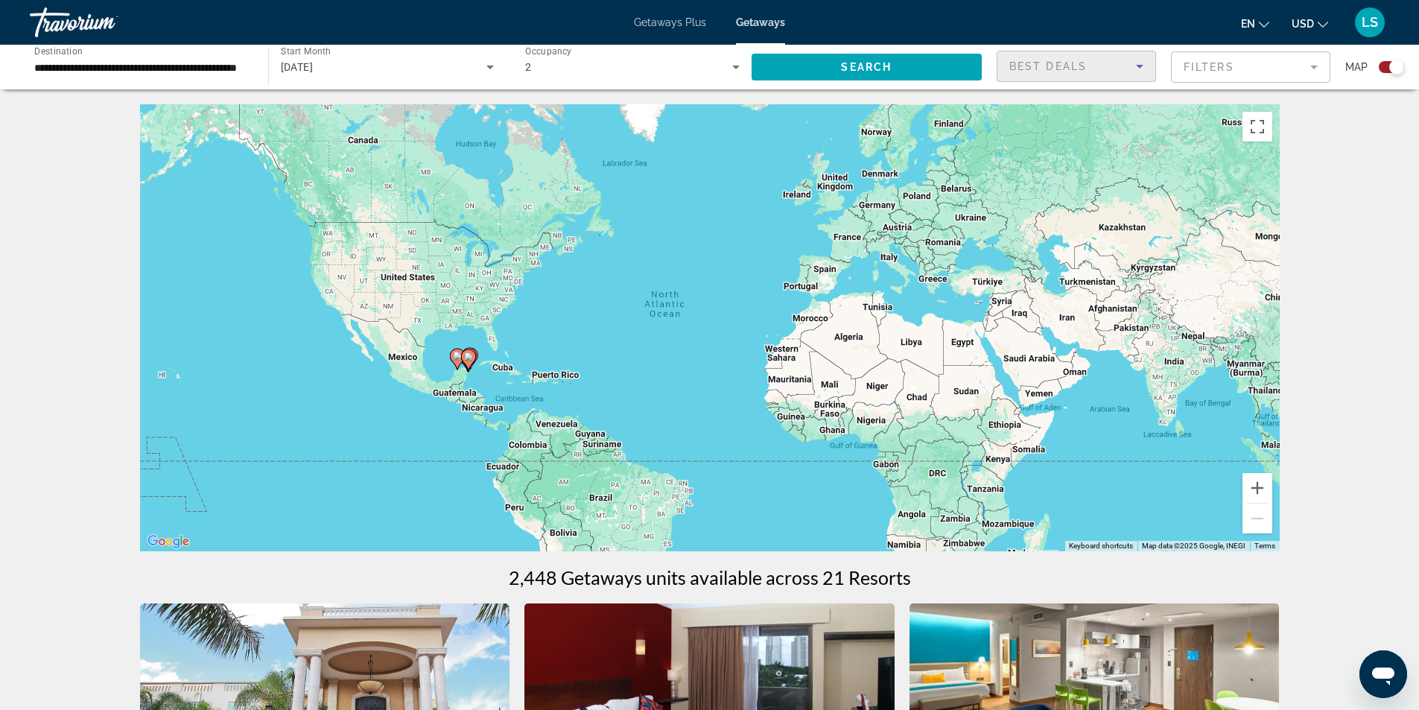
click at [1193, 64] on mat-form-field "Filters" at bounding box center [1250, 66] width 159 height 31
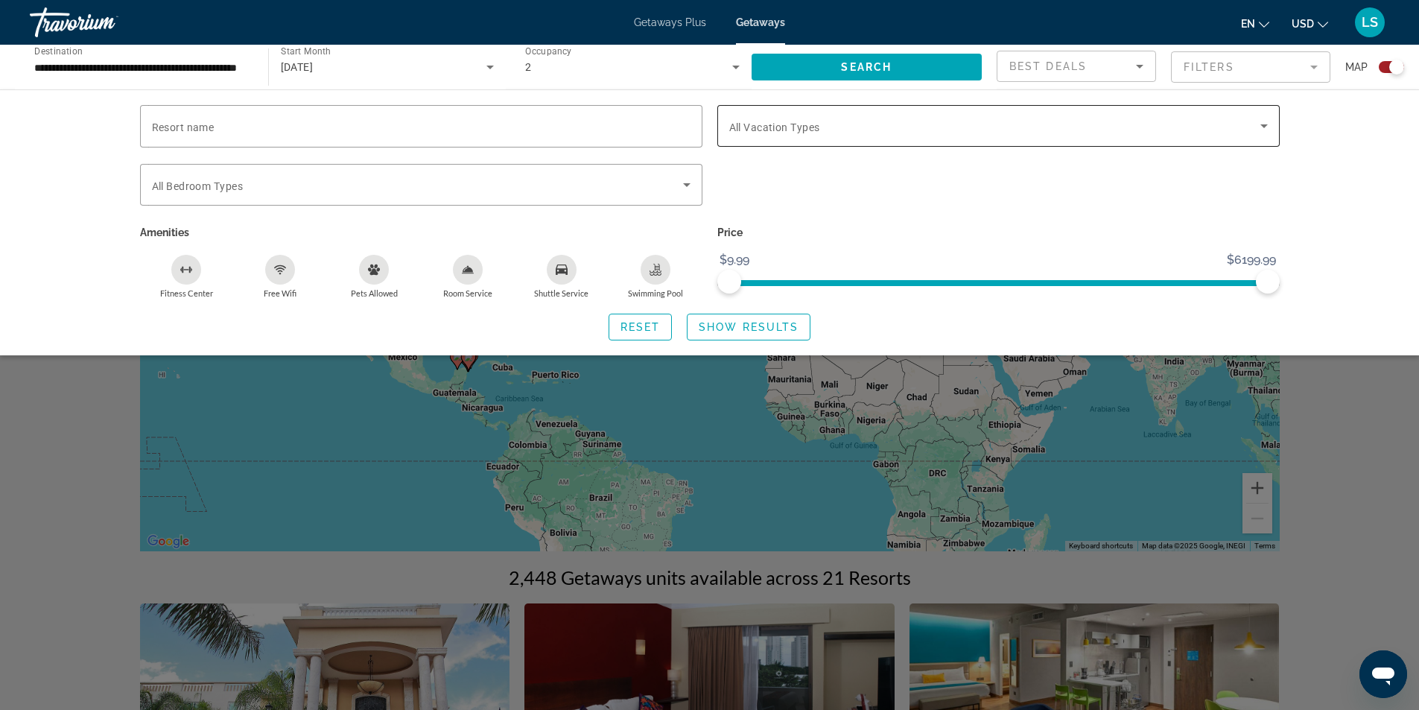
click at [770, 127] on span "All Vacation Types" at bounding box center [774, 127] width 91 height 12
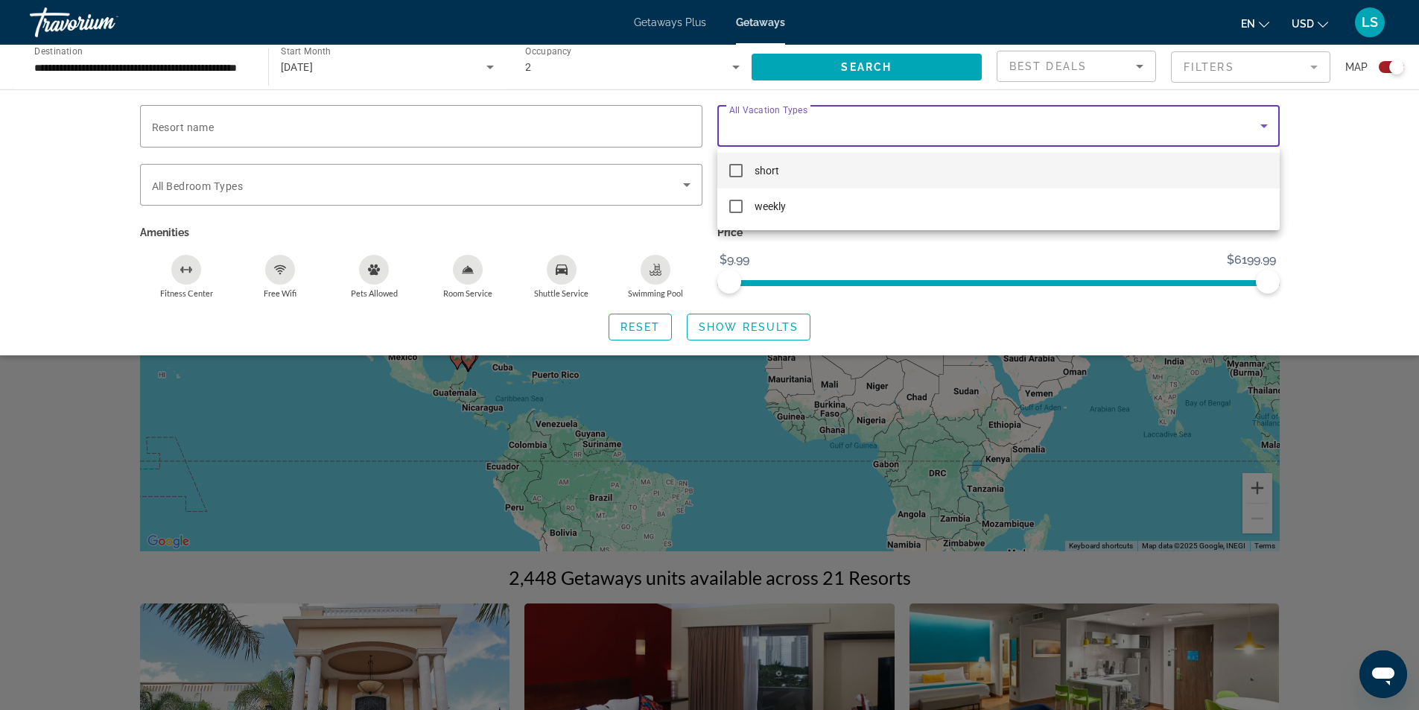
click at [1320, 174] on div at bounding box center [709, 355] width 1419 height 710
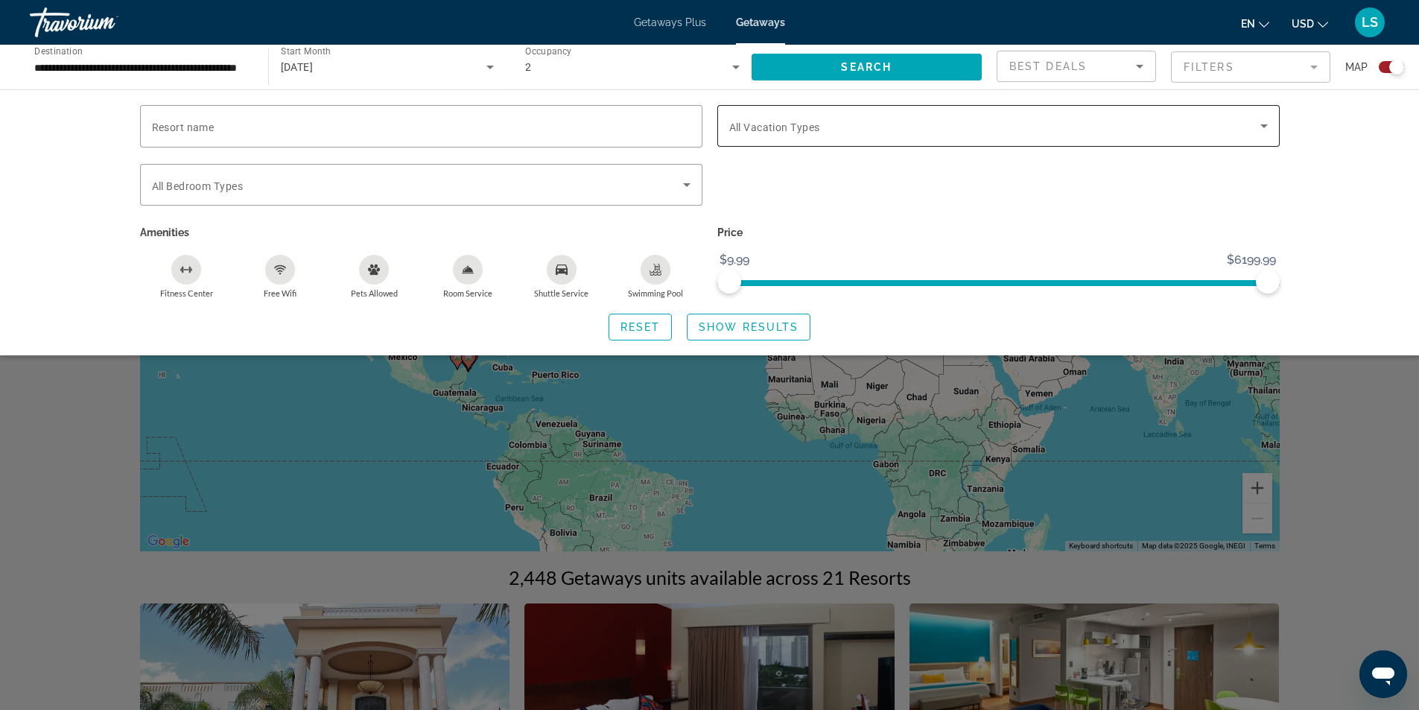
click at [779, 126] on span "All Vacation Types" at bounding box center [774, 127] width 91 height 12
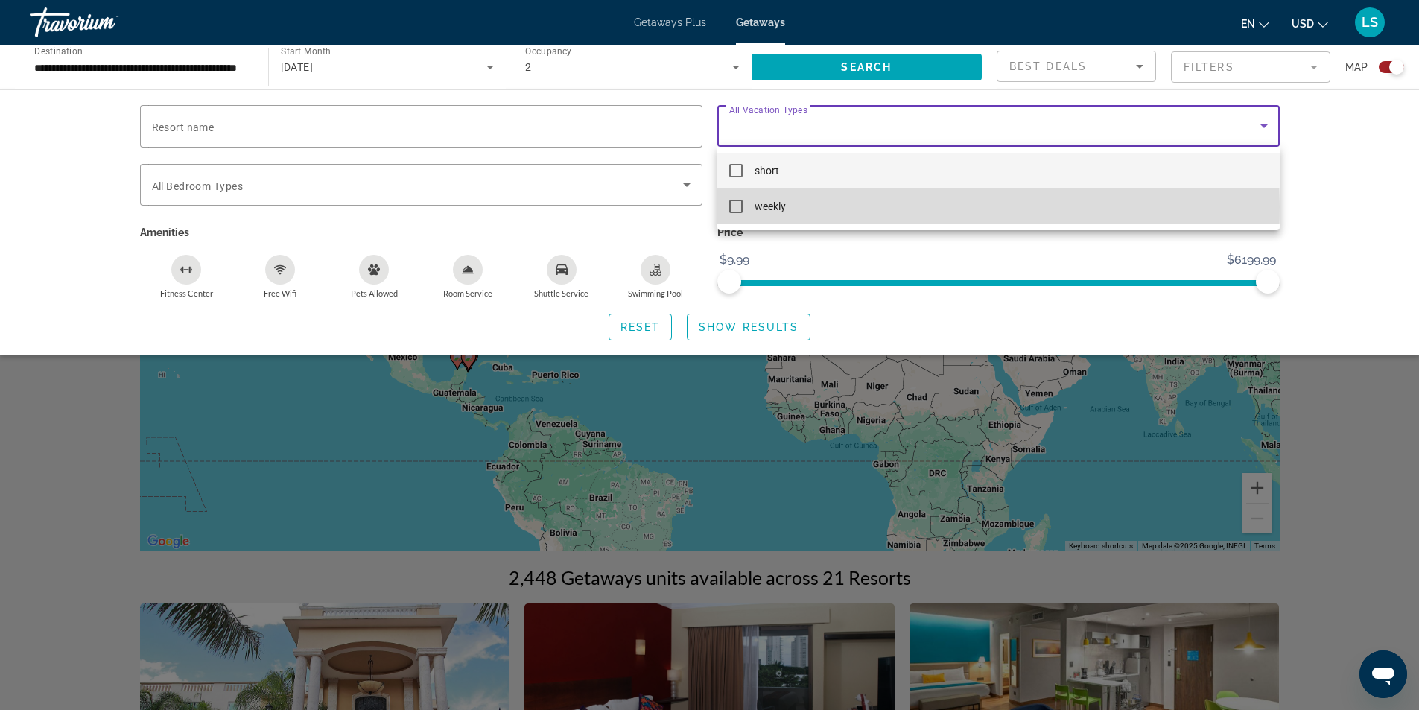
click at [736, 206] on mat-pseudo-checkbox at bounding box center [735, 206] width 13 height 13
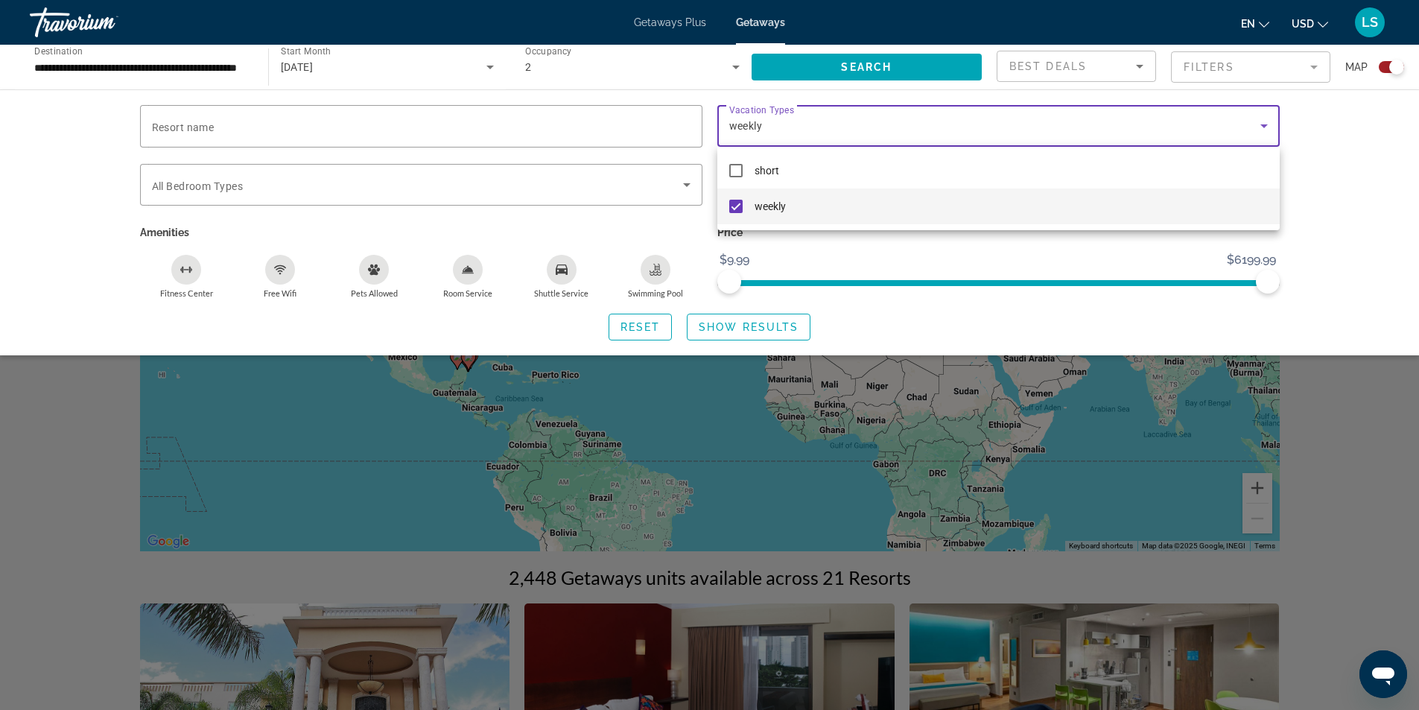
click at [86, 262] on div at bounding box center [709, 355] width 1419 height 710
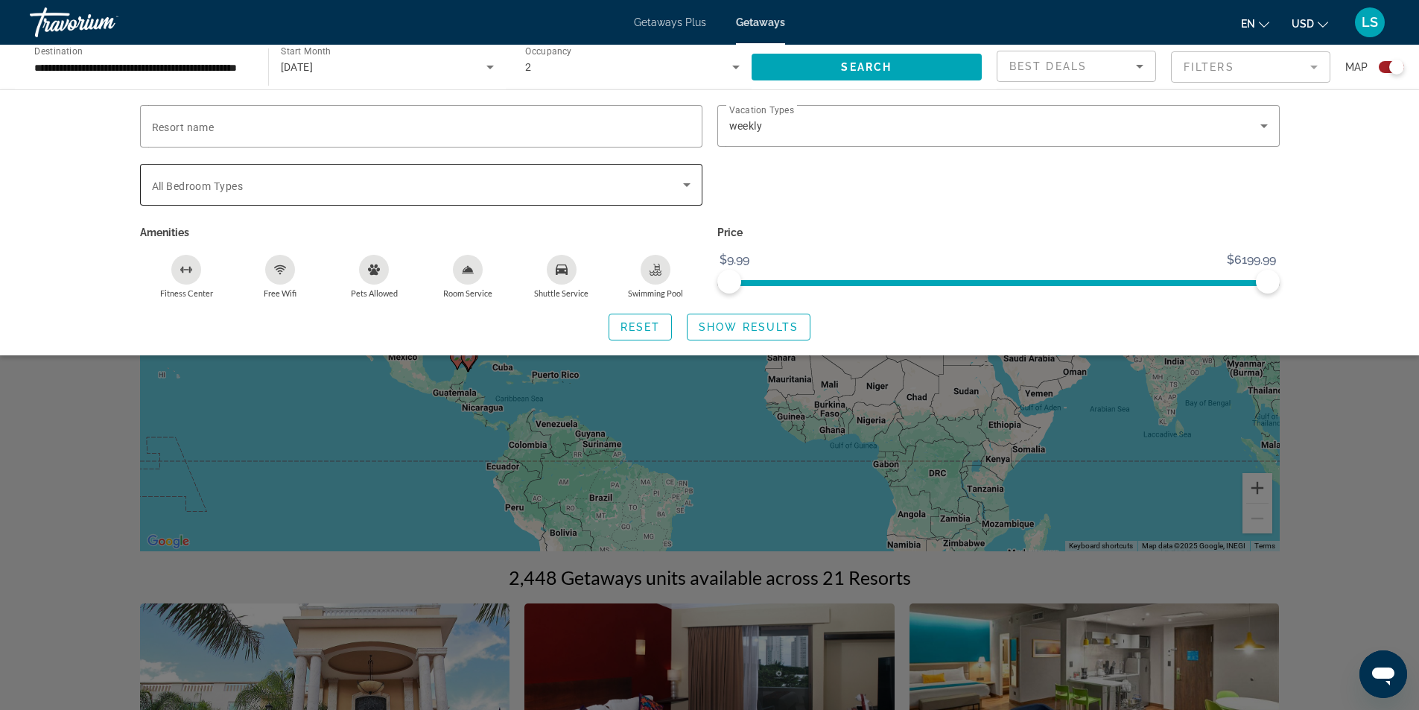
click at [172, 191] on span "All Bedroom Types" at bounding box center [197, 186] width 91 height 12
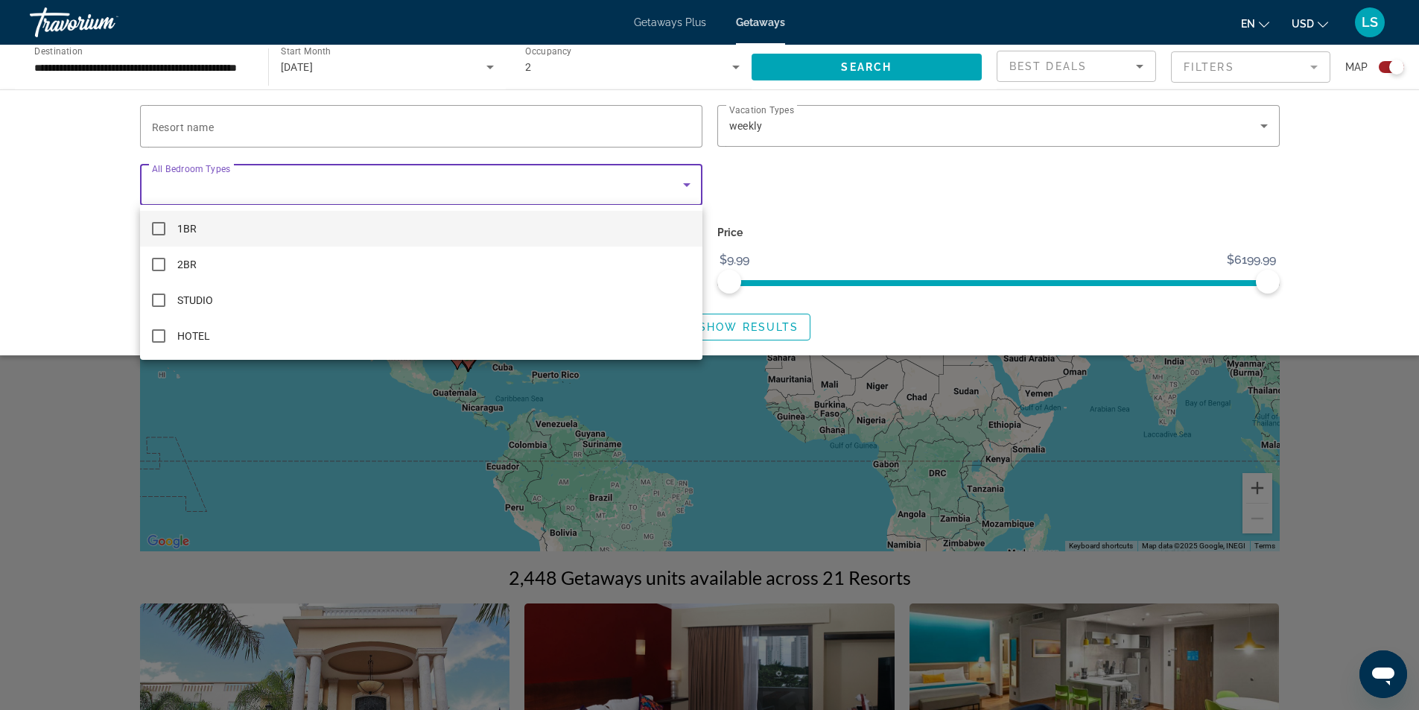
click at [159, 227] on mat-pseudo-checkbox at bounding box center [158, 228] width 13 height 13
click at [160, 187] on div at bounding box center [709, 355] width 1419 height 710
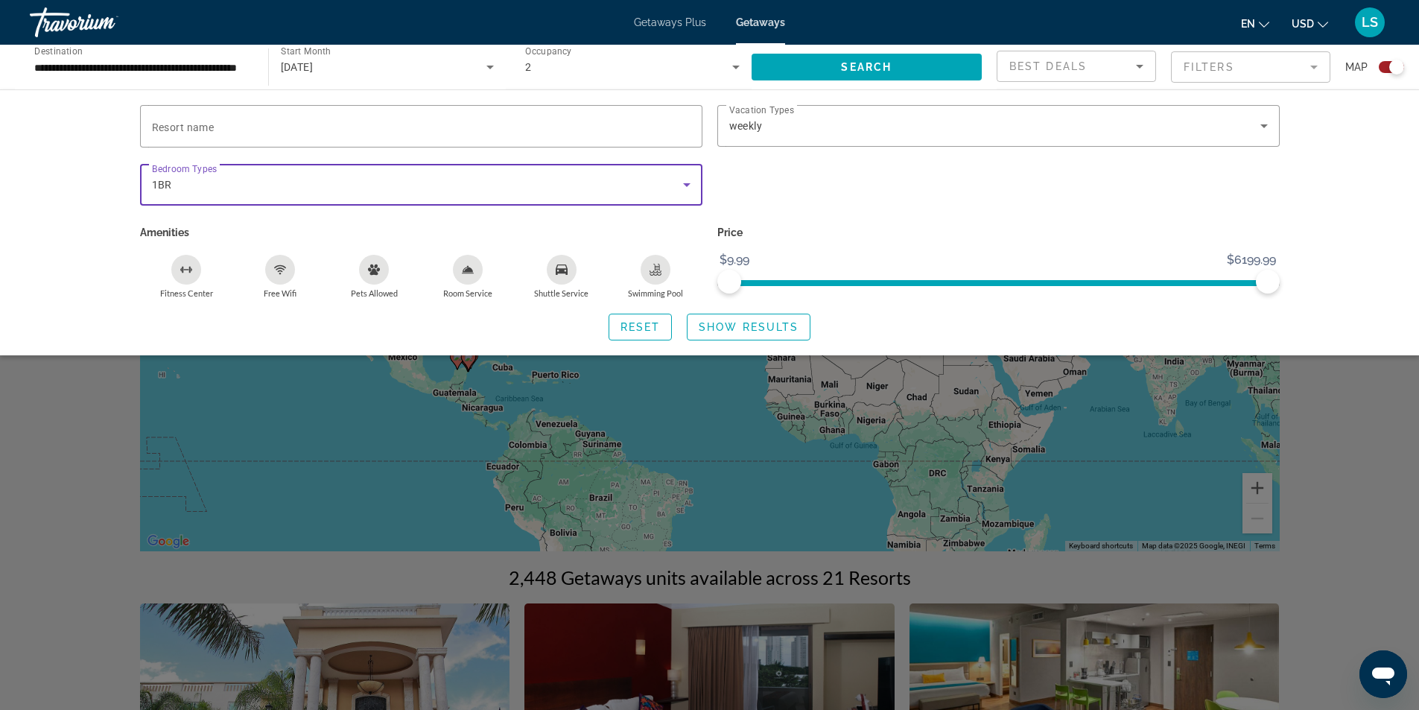
click at [161, 188] on span "1BR" at bounding box center [162, 185] width 20 height 12
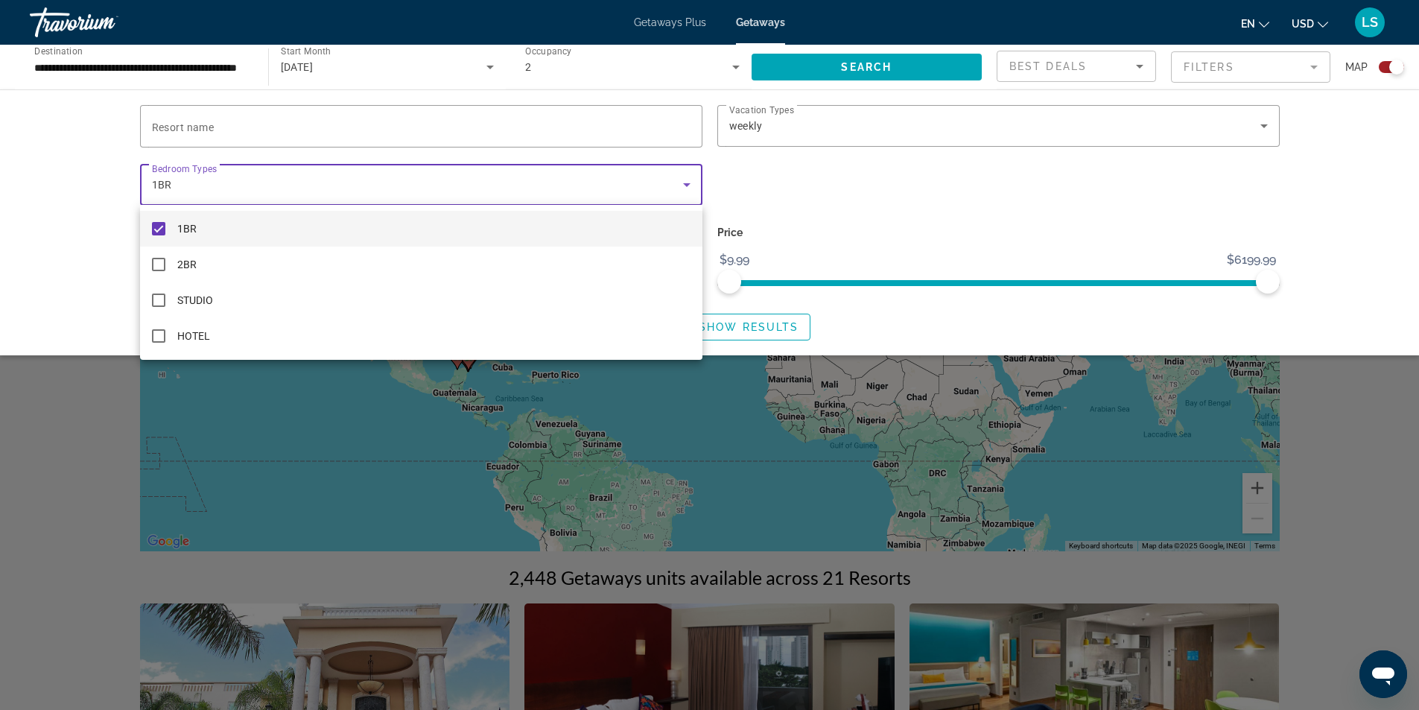
click at [163, 223] on mat-pseudo-checkbox at bounding box center [158, 228] width 13 height 13
click at [54, 234] on div at bounding box center [709, 355] width 1419 height 710
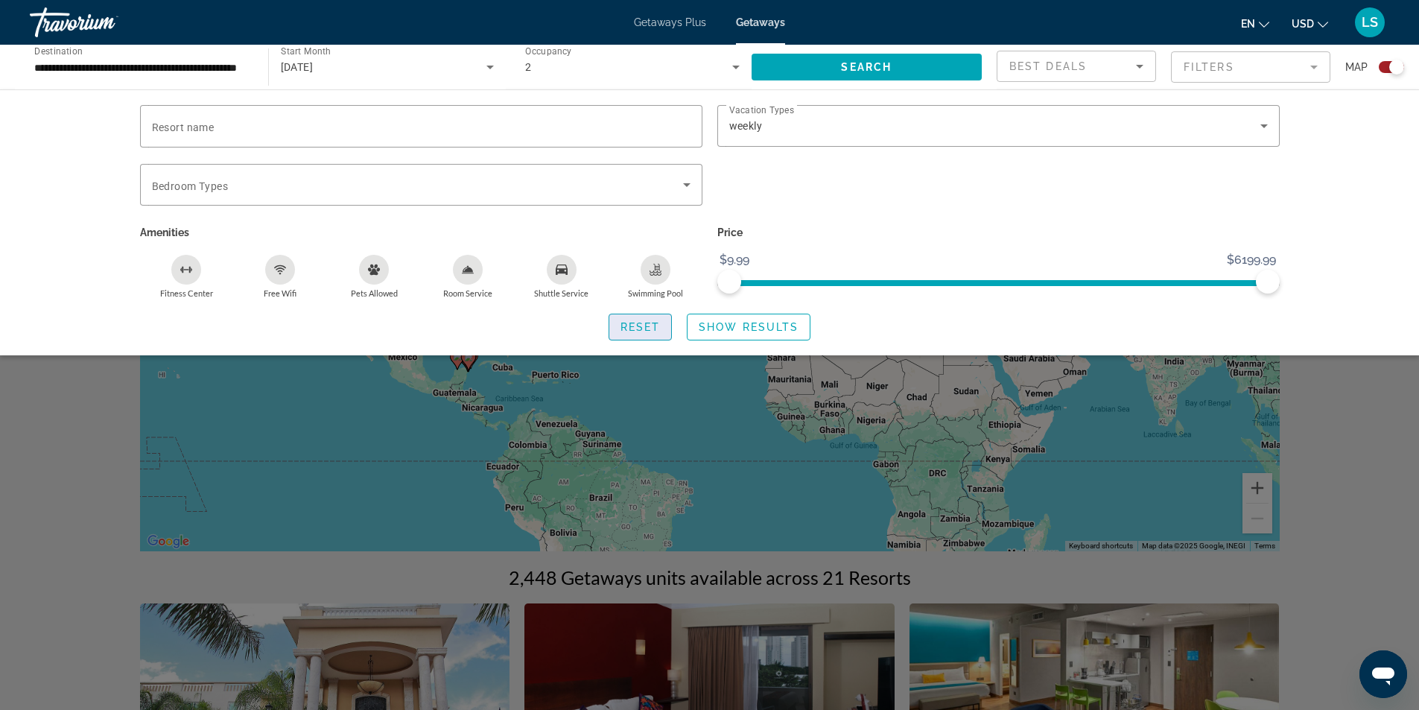
click at [647, 328] on span "Reset" at bounding box center [640, 327] width 40 height 12
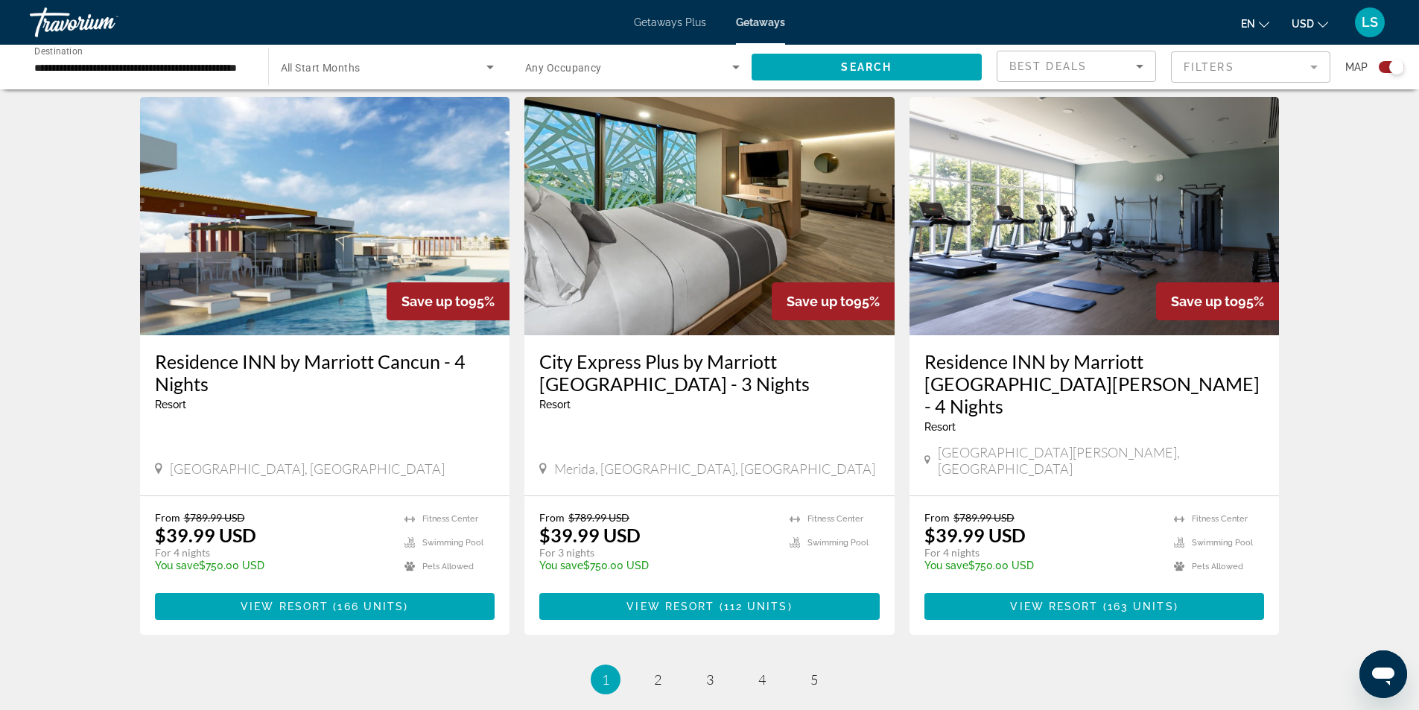
scroll to position [2228, 0]
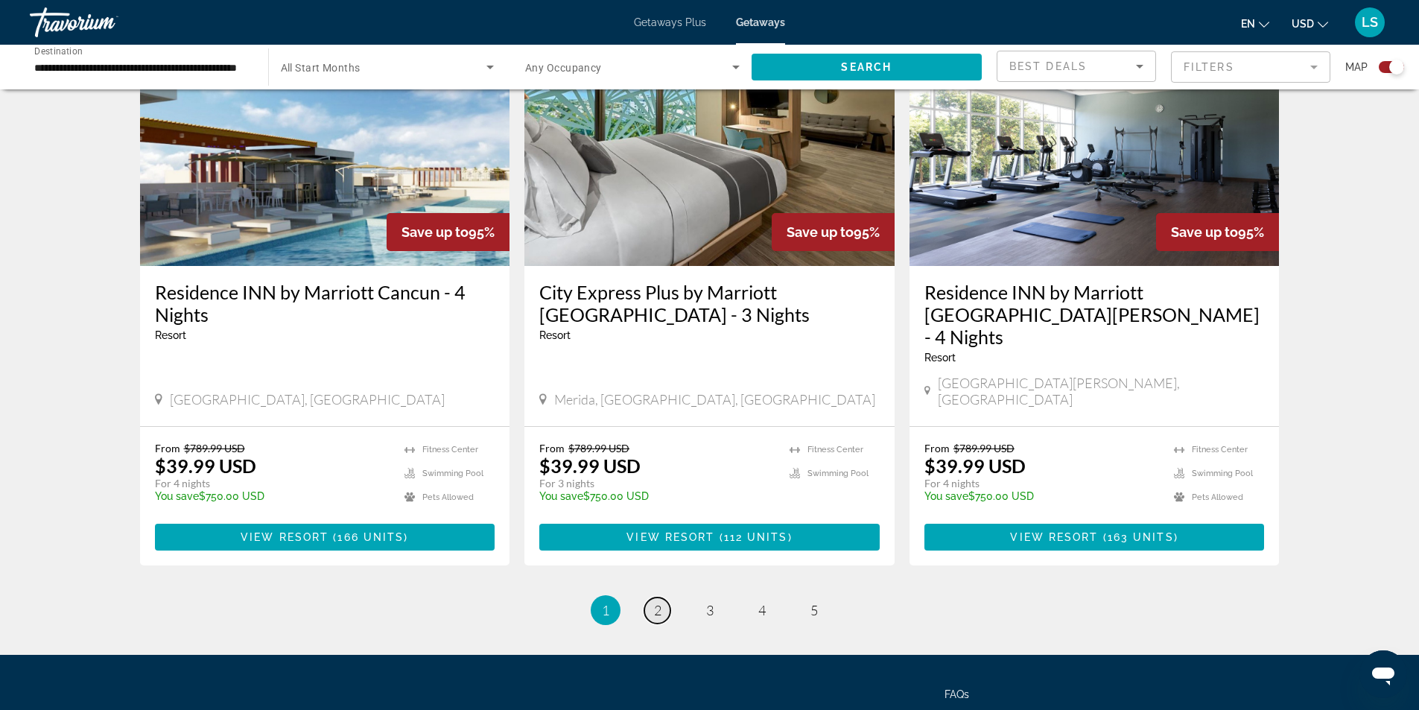
click at [652, 597] on link "page 2" at bounding box center [657, 610] width 26 height 26
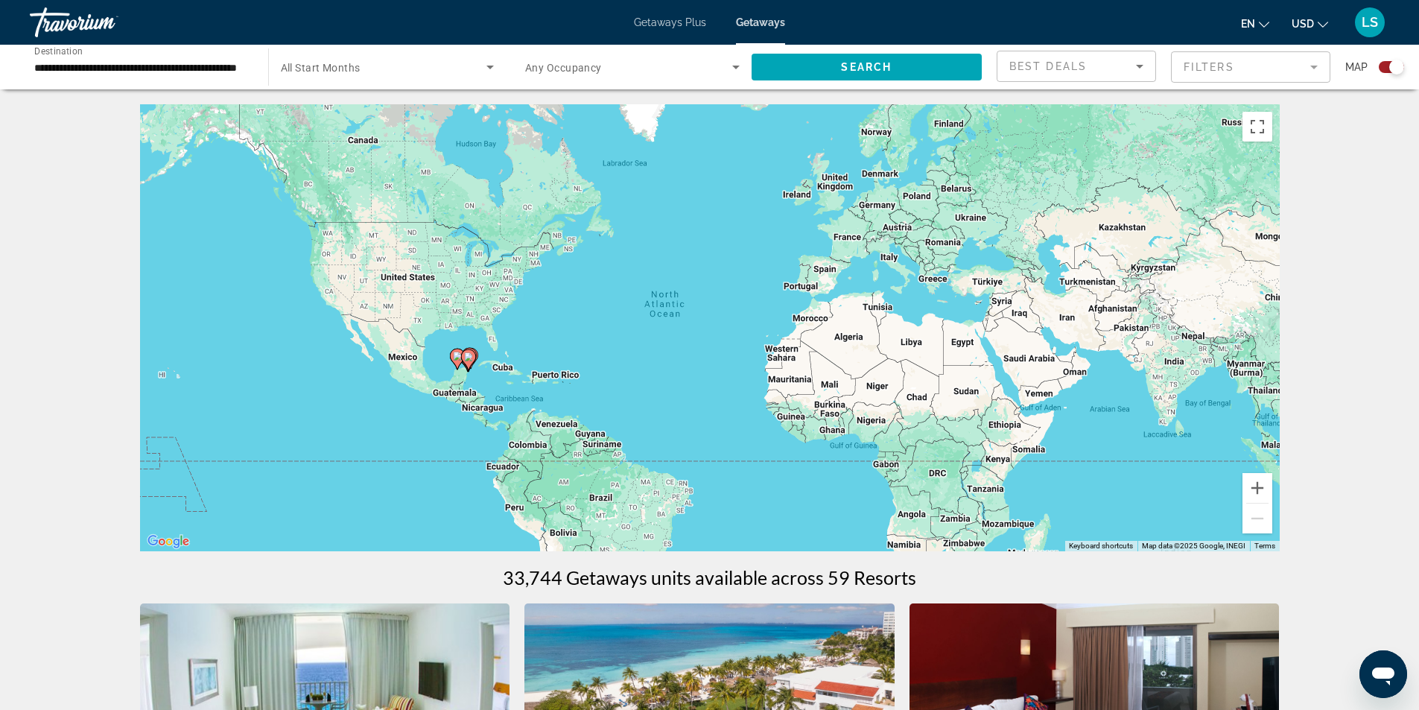
click at [1384, 67] on div "Search widget" at bounding box center [1390, 67] width 25 height 12
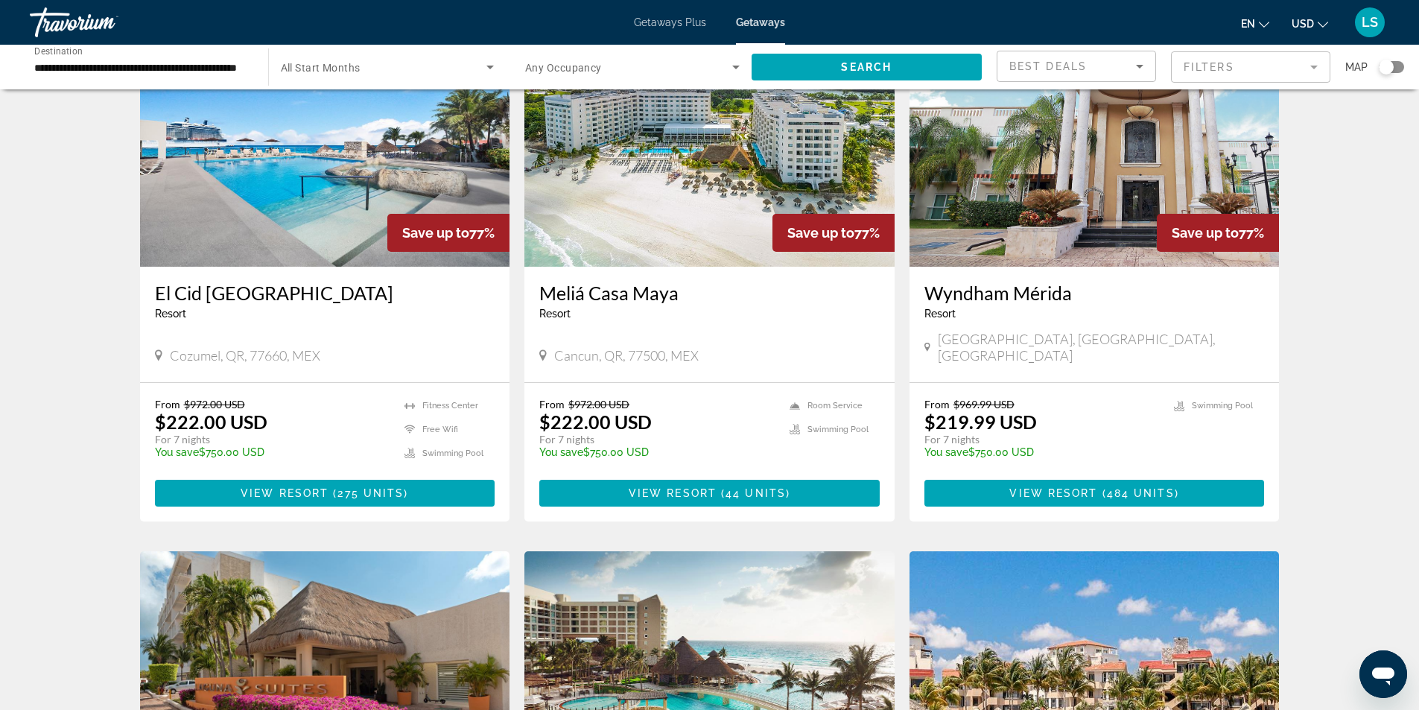
scroll to position [1043, 0]
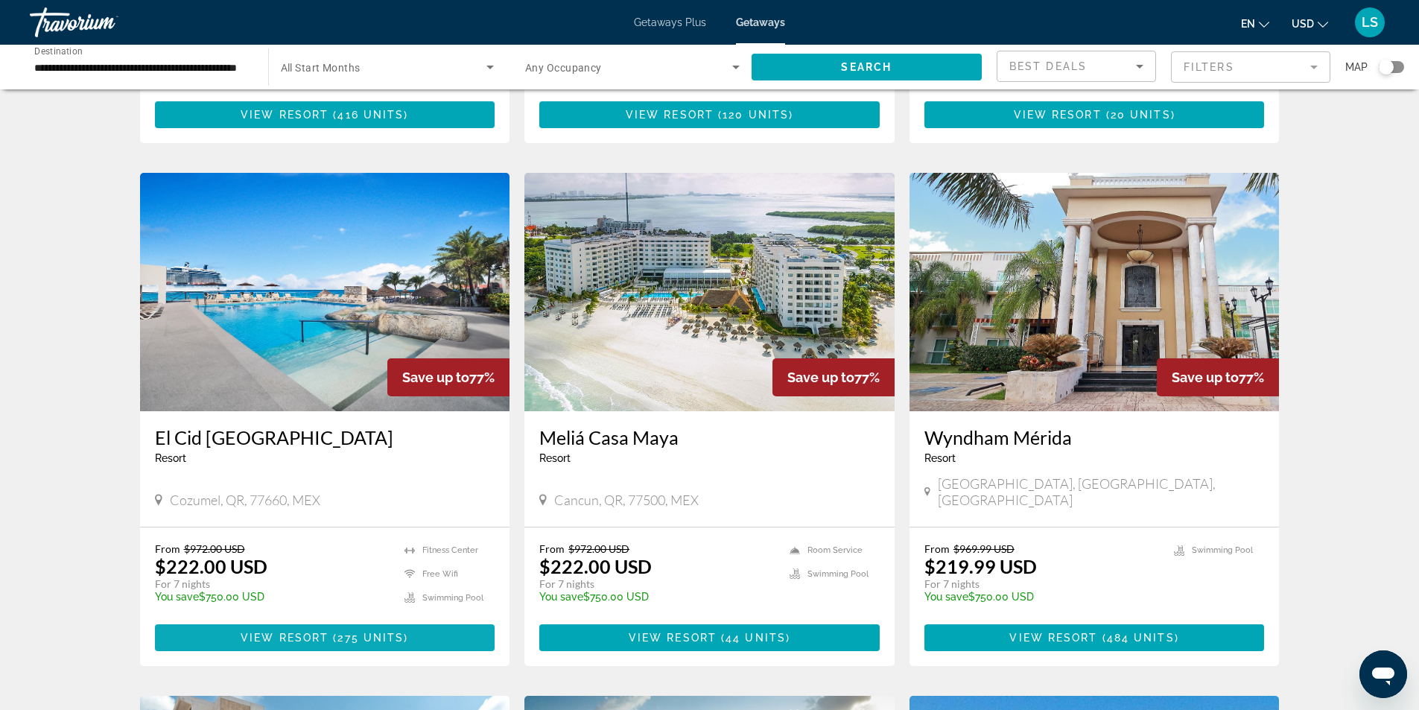
click at [299, 631] on span "View Resort" at bounding box center [285, 637] width 88 height 12
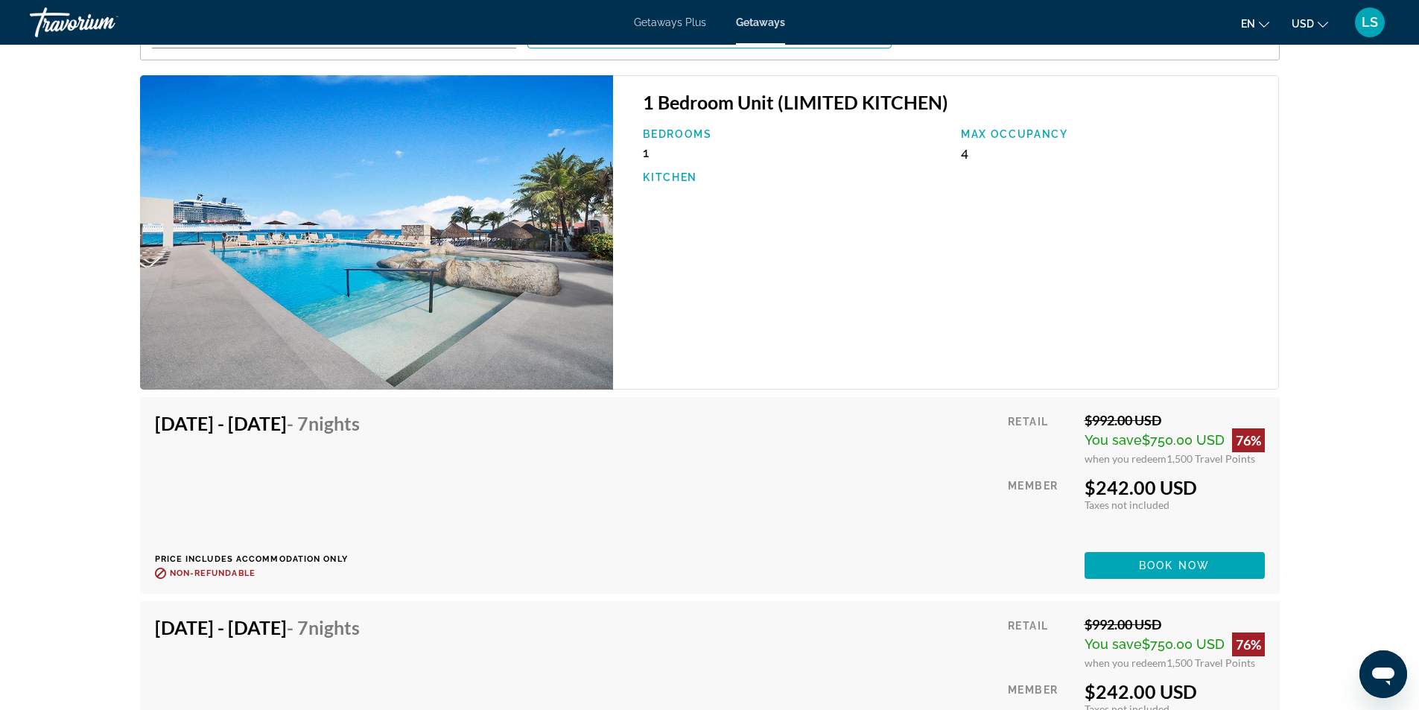
scroll to position [2457, 0]
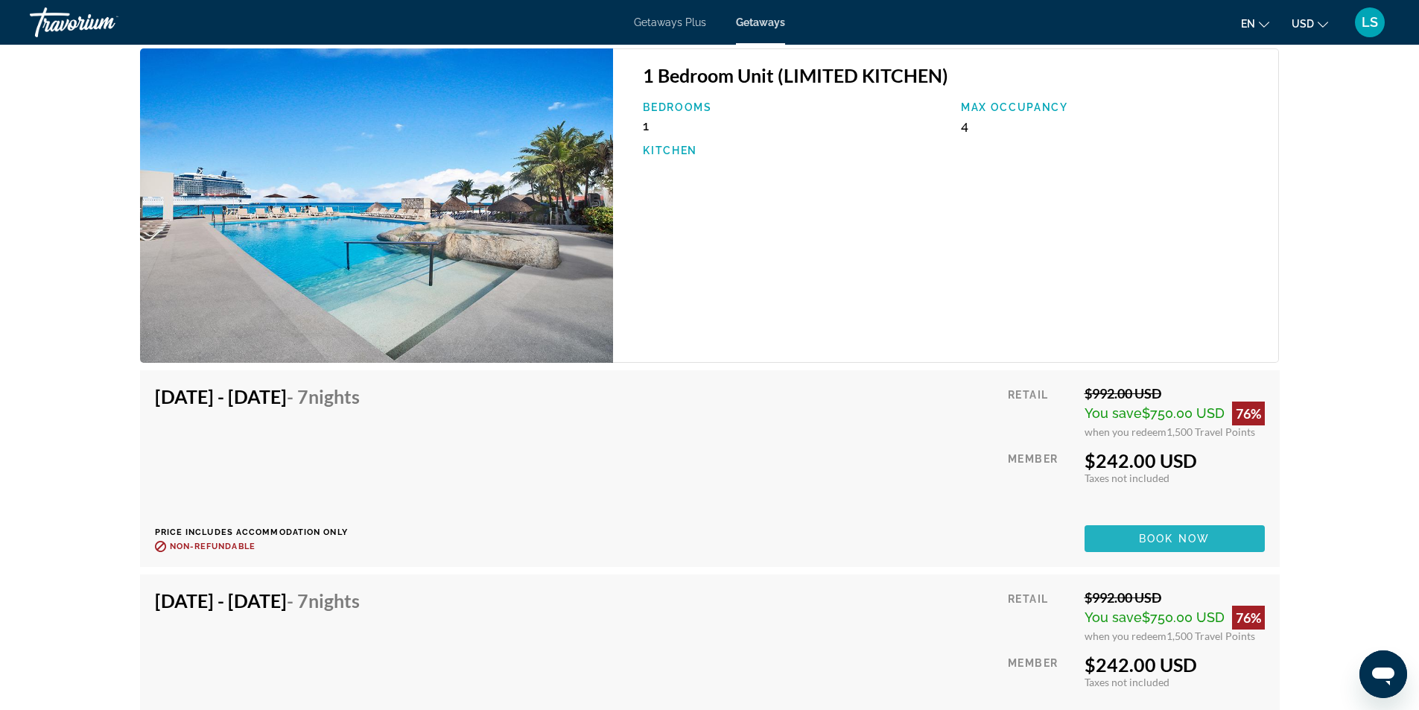
click at [1164, 532] on span "Book now" at bounding box center [1174, 538] width 71 height 12
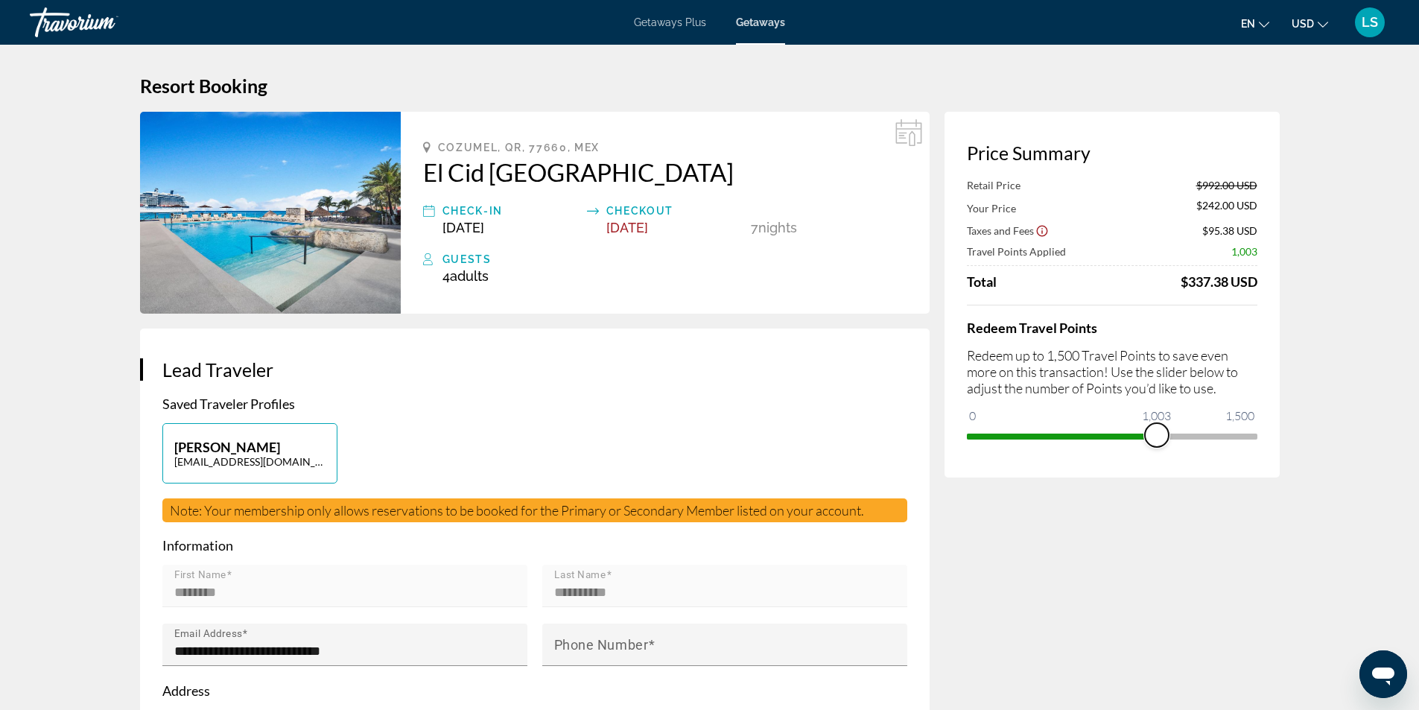
drag, startPoint x: 1242, startPoint y: 436, endPoint x: 1156, endPoint y: 443, distance: 86.0
click at [1156, 443] on span "ngx-slider" at bounding box center [1157, 435] width 24 height 24
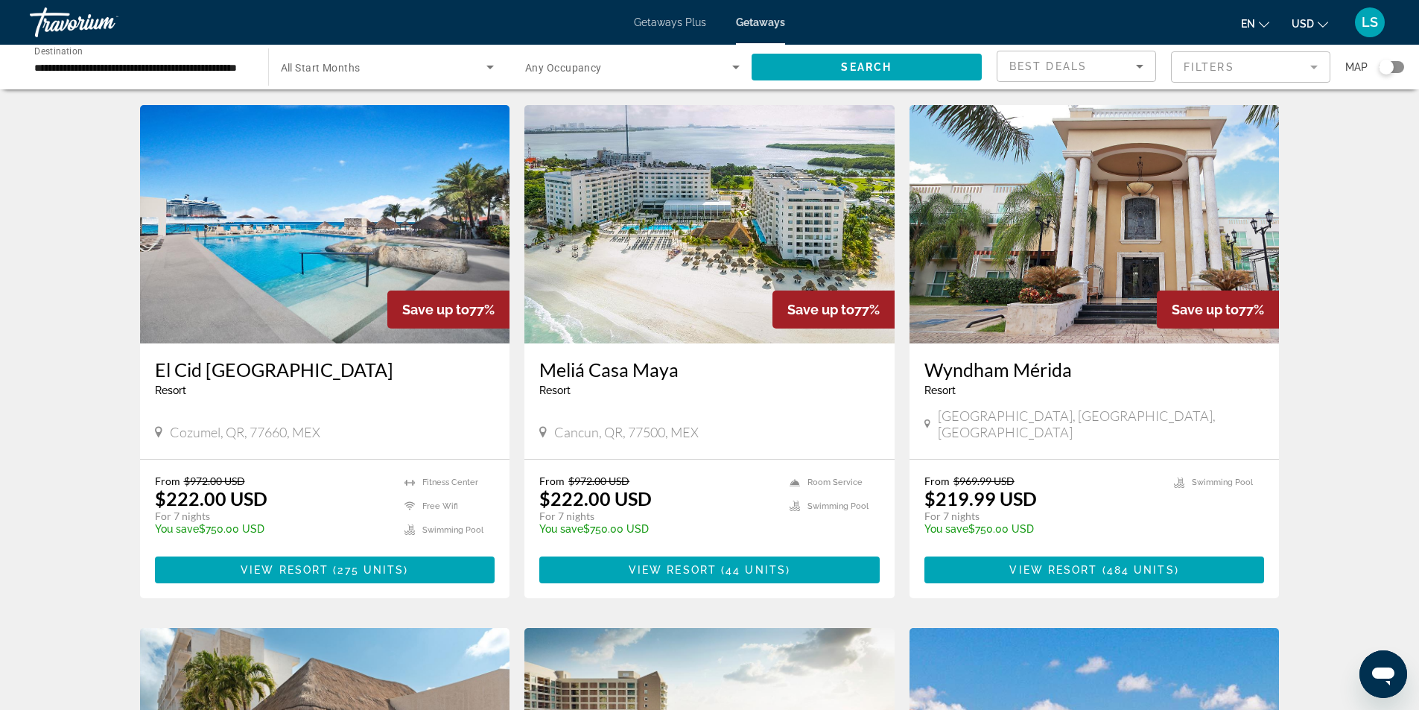
scroll to position [1096, 0]
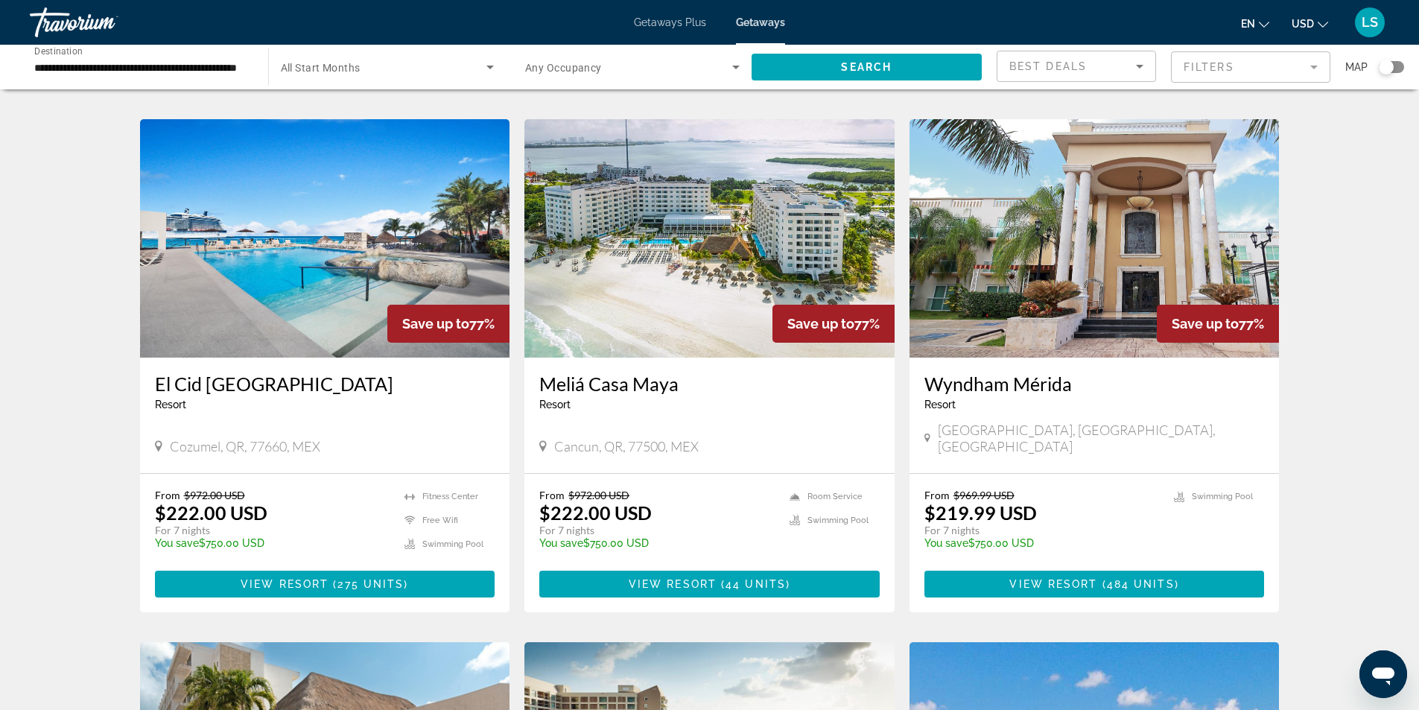
click at [158, 372] on h3 "El Cid La Ceiba Beach Resort" at bounding box center [325, 383] width 340 height 22
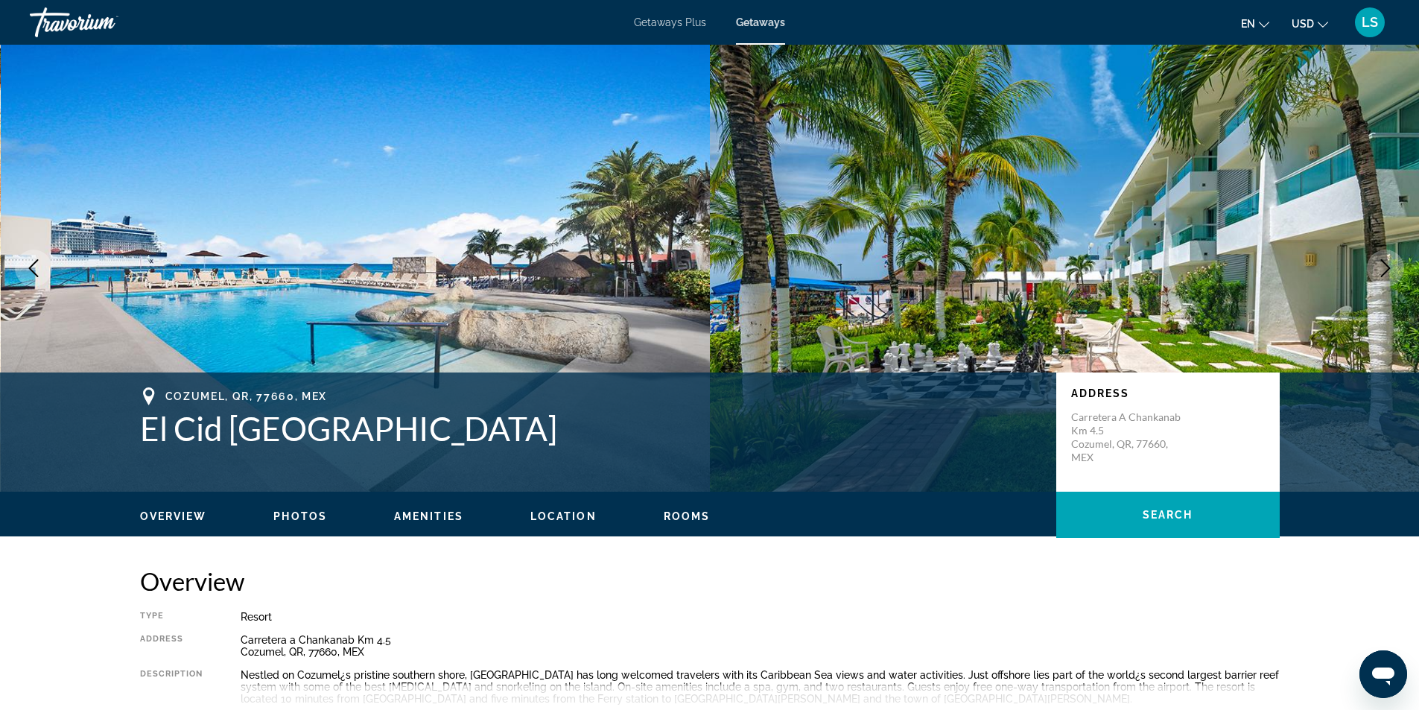
drag, startPoint x: 140, startPoint y: 427, endPoint x: 550, endPoint y: 433, distance: 409.6
click at [550, 433] on h1 "El Cid La Ceiba Beach Resort" at bounding box center [590, 428] width 901 height 39
copy h1 "El Cid La Ceiba Beach Resort"
click at [994, 570] on h2 "Overview" at bounding box center [709, 581] width 1139 height 30
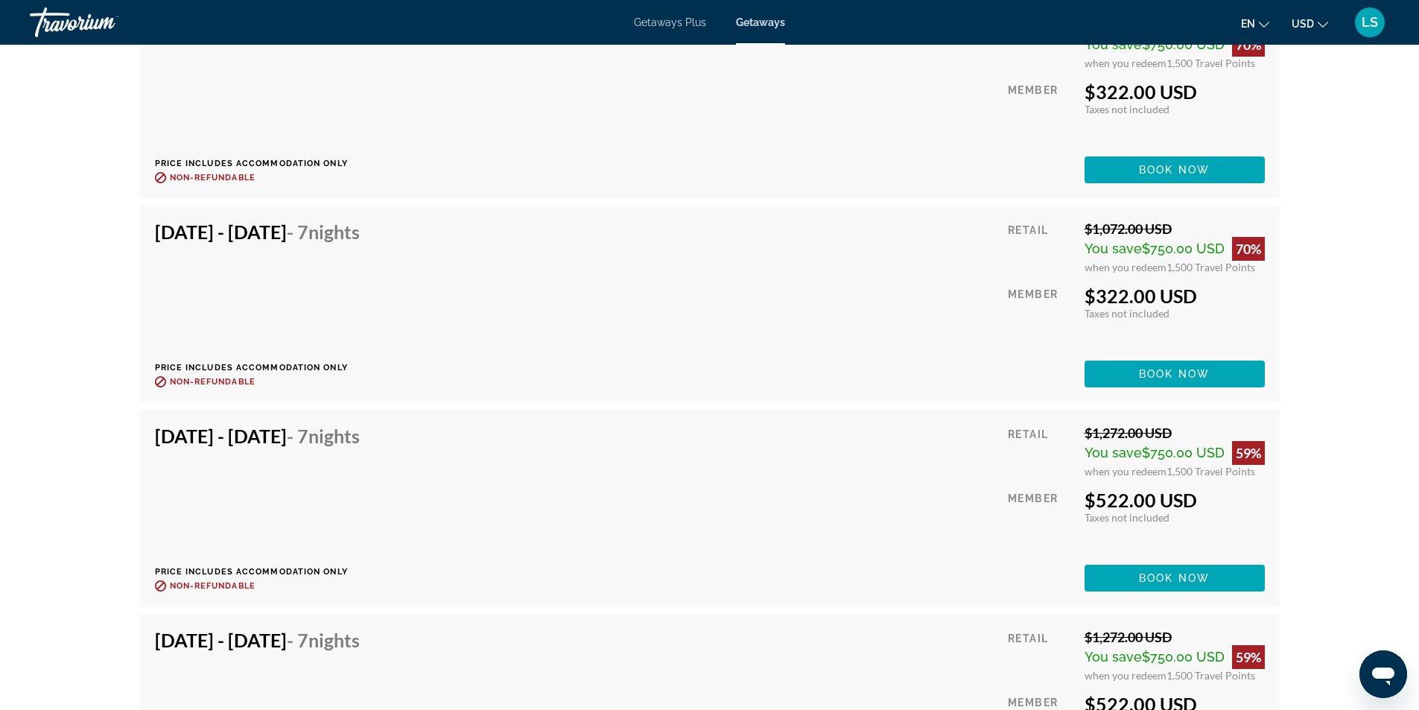
scroll to position [4319, 0]
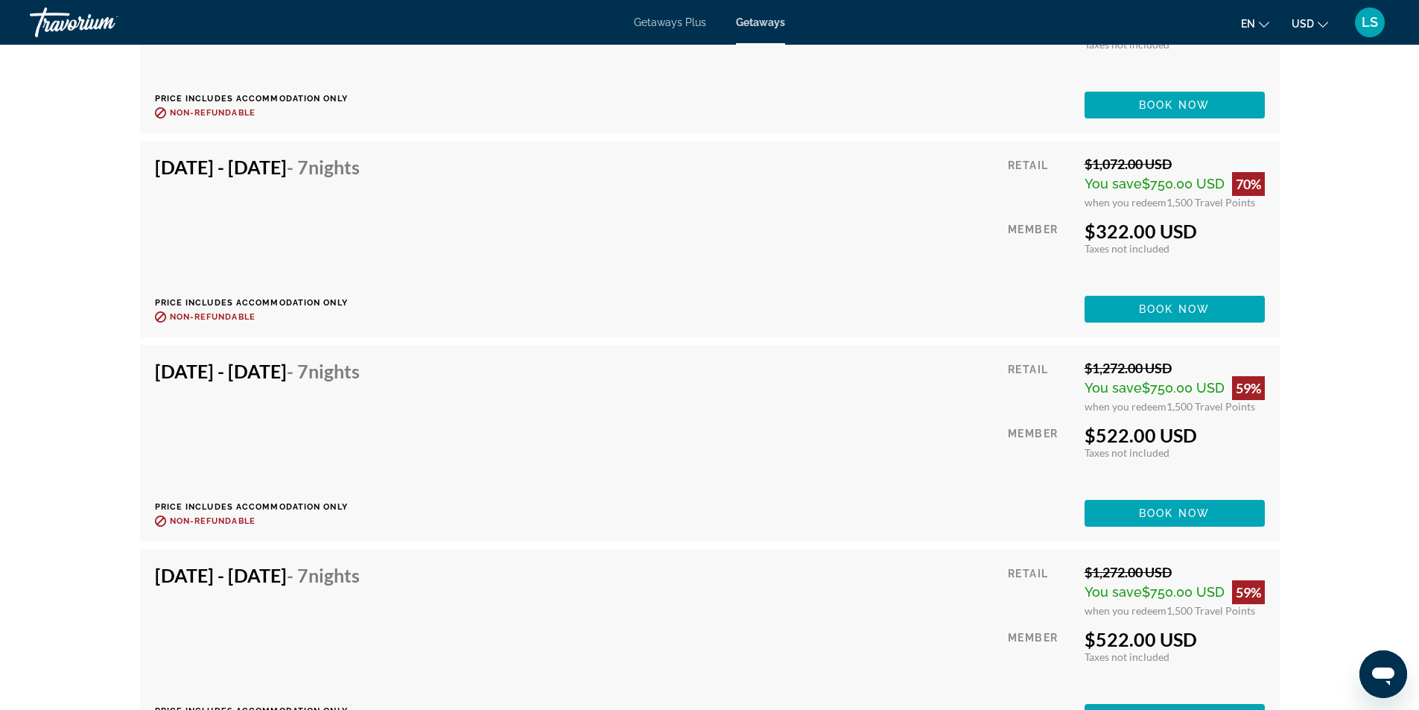
drag, startPoint x: 1235, startPoint y: 364, endPoint x: 1257, endPoint y: 366, distance: 21.7
click at [1257, 376] on div "59%" at bounding box center [1248, 388] width 33 height 24
click at [840, 408] on div "Jan 31, 2026 - Feb 7, 2026 - 7 Nights Price includes accommodation only Refunda…" at bounding box center [710, 443] width 1110 height 167
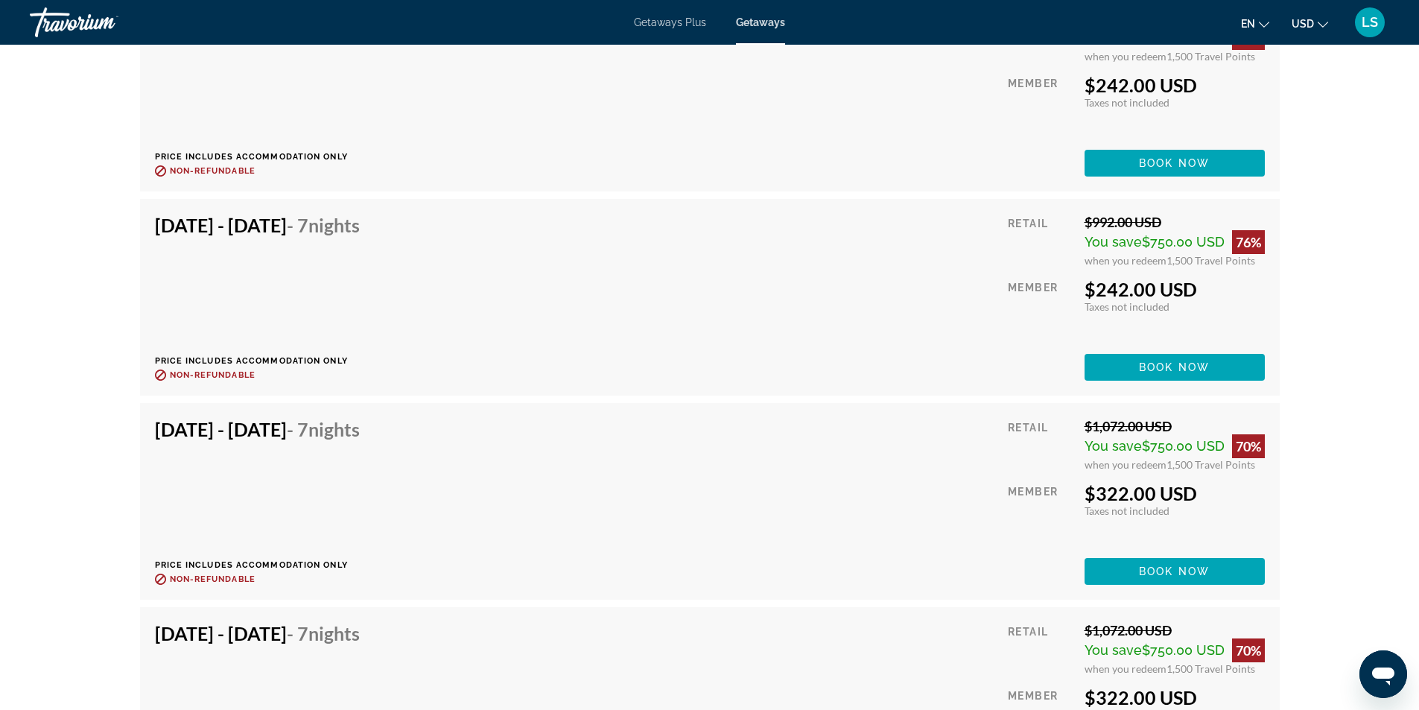
scroll to position [3128, 0]
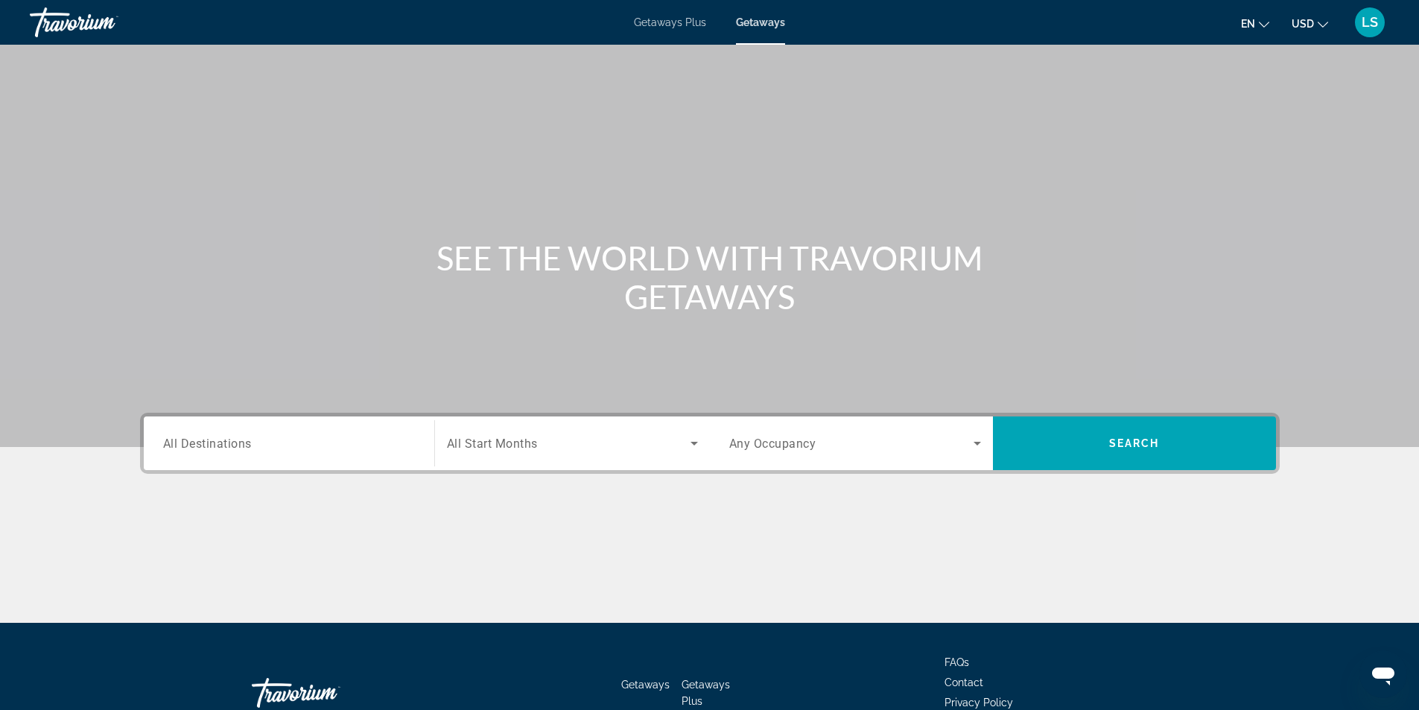
click at [211, 445] on span "All Destinations" at bounding box center [207, 443] width 89 height 14
click at [211, 445] on input "Destination All Destinations" at bounding box center [289, 444] width 252 height 18
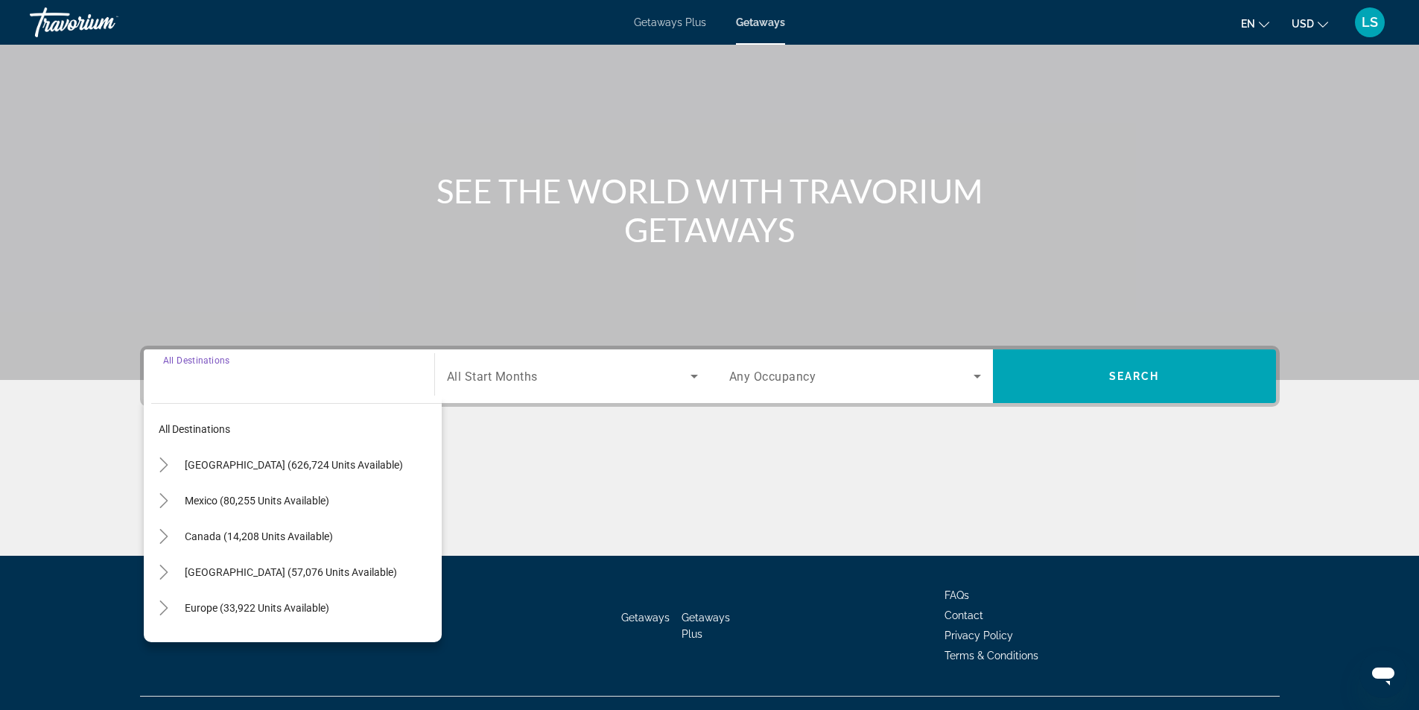
scroll to position [95, 0]
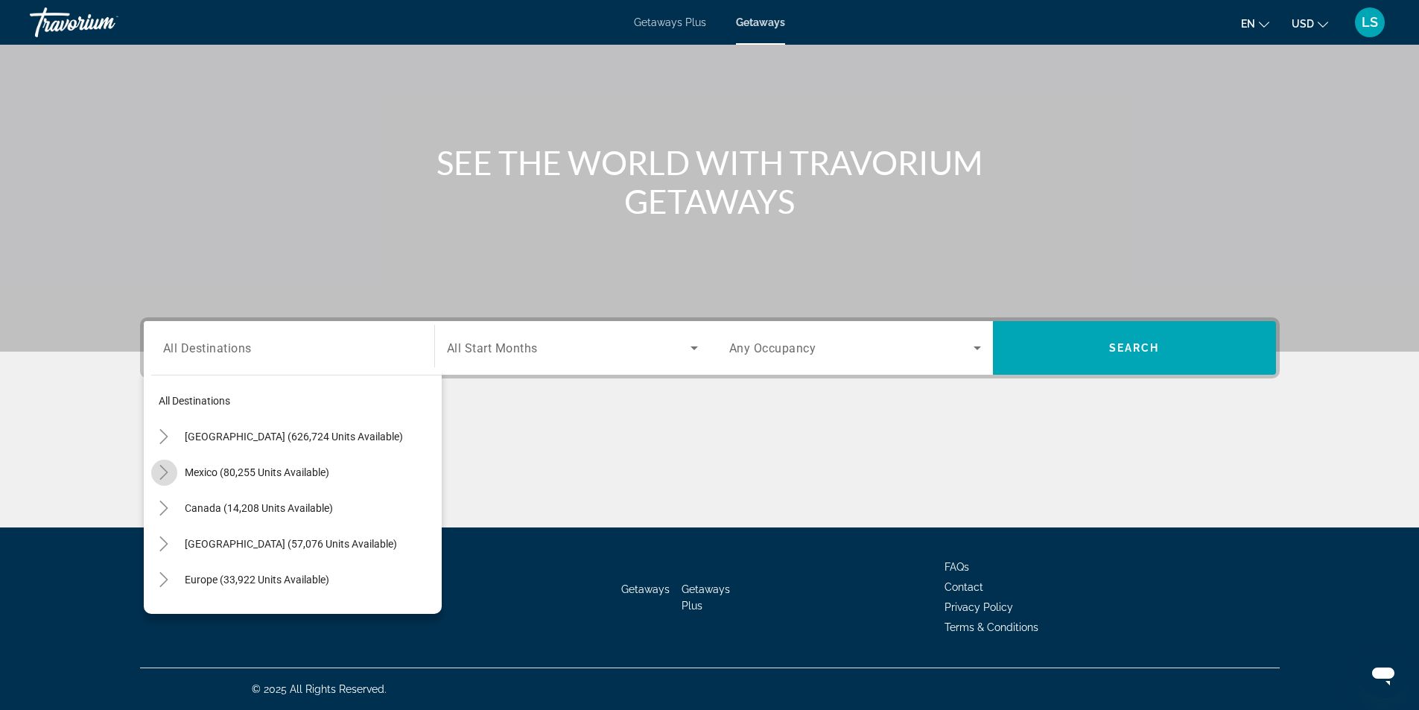
click at [167, 473] on icon "Toggle Mexico (80,255 units available)" at bounding box center [164, 472] width 8 height 15
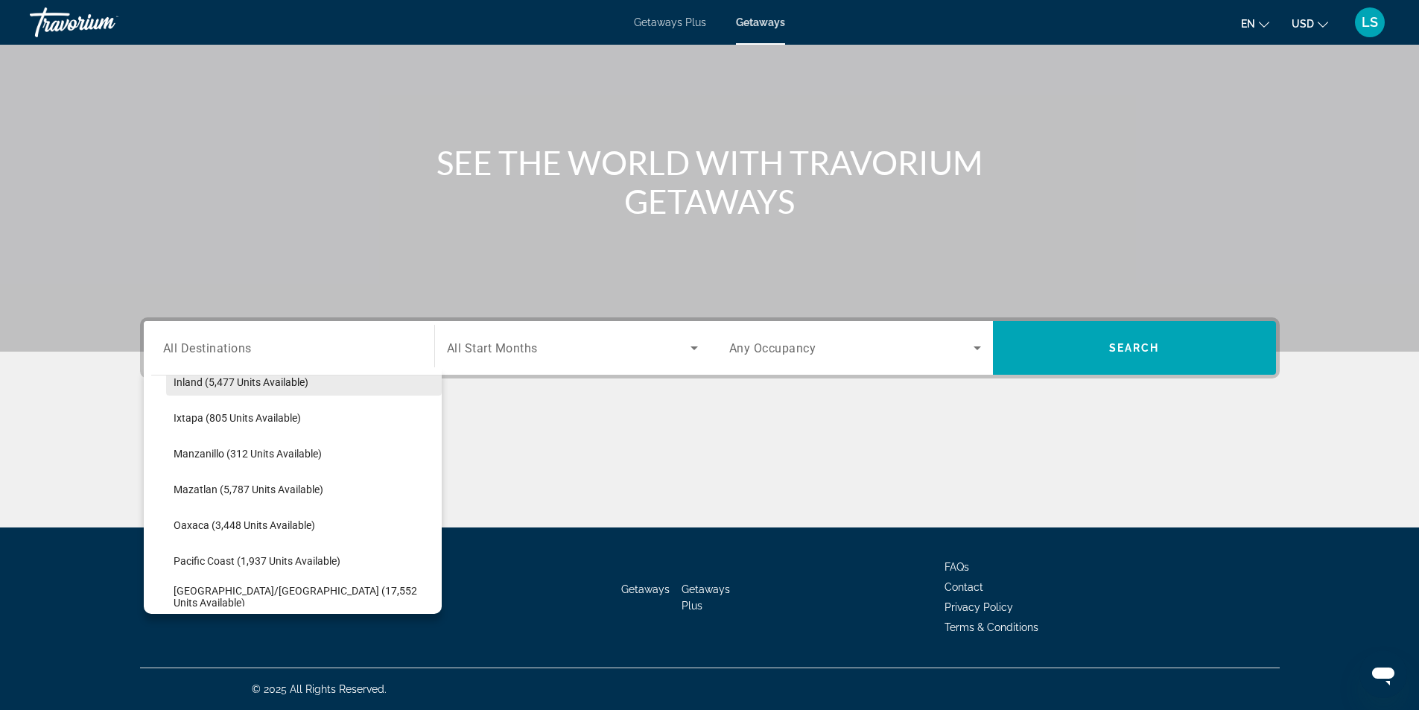
scroll to position [302, 0]
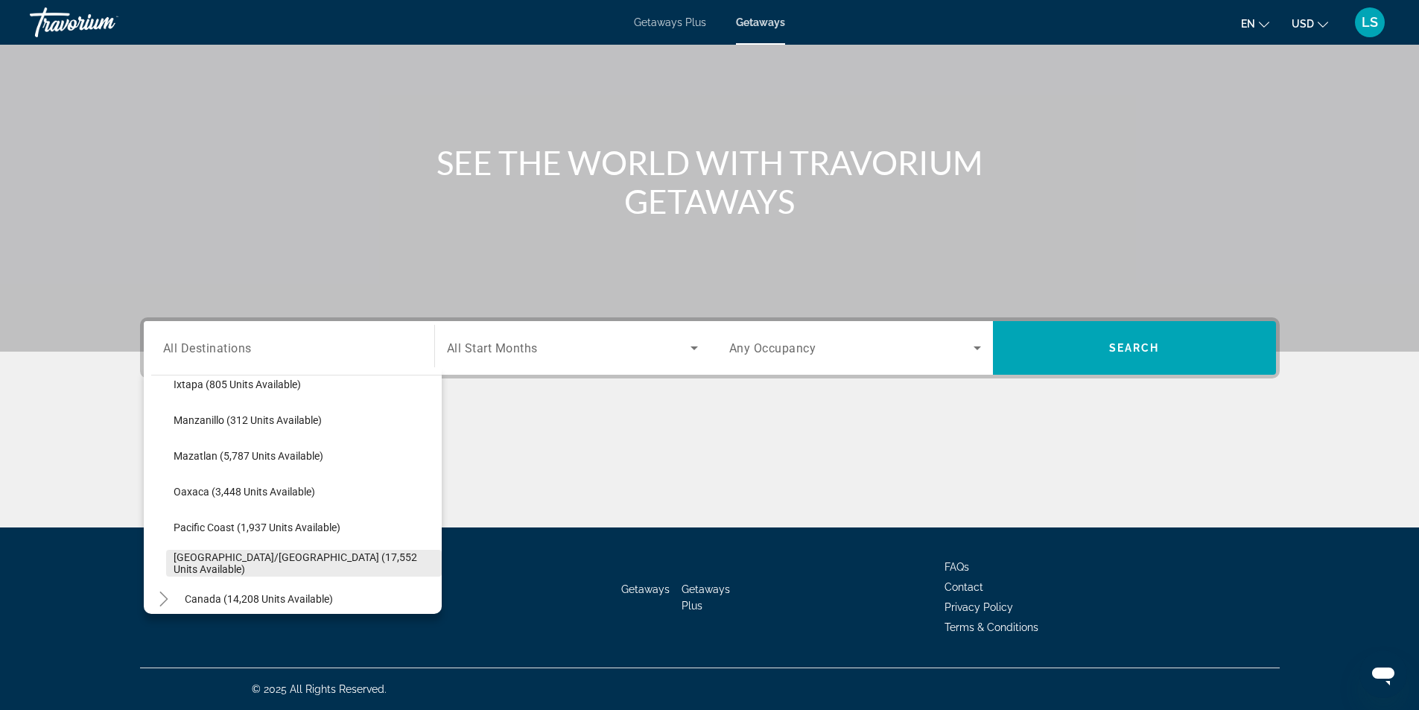
click at [236, 567] on span "Puerto Vallarta/Jalisco (17,552 units available)" at bounding box center [304, 563] width 261 height 24
type input "**********"
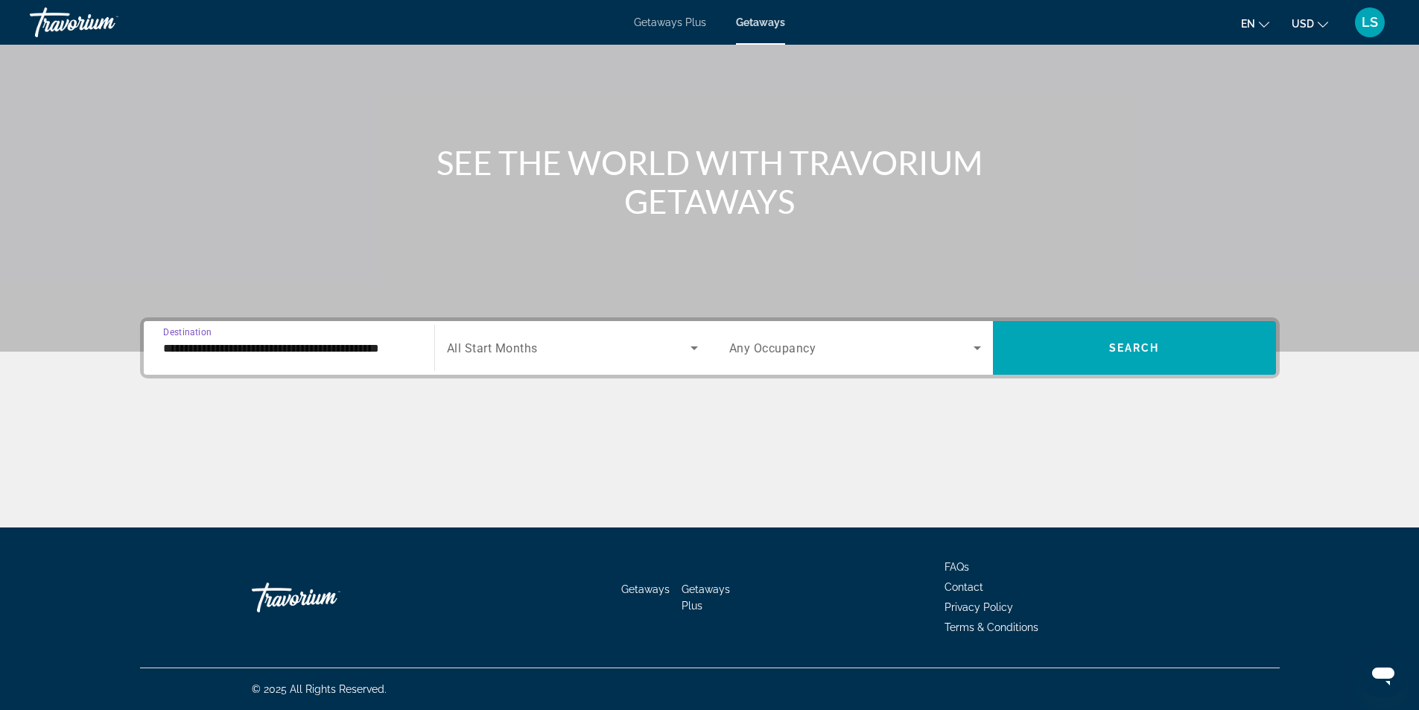
click at [528, 346] on span "All Start Months" at bounding box center [492, 348] width 91 height 14
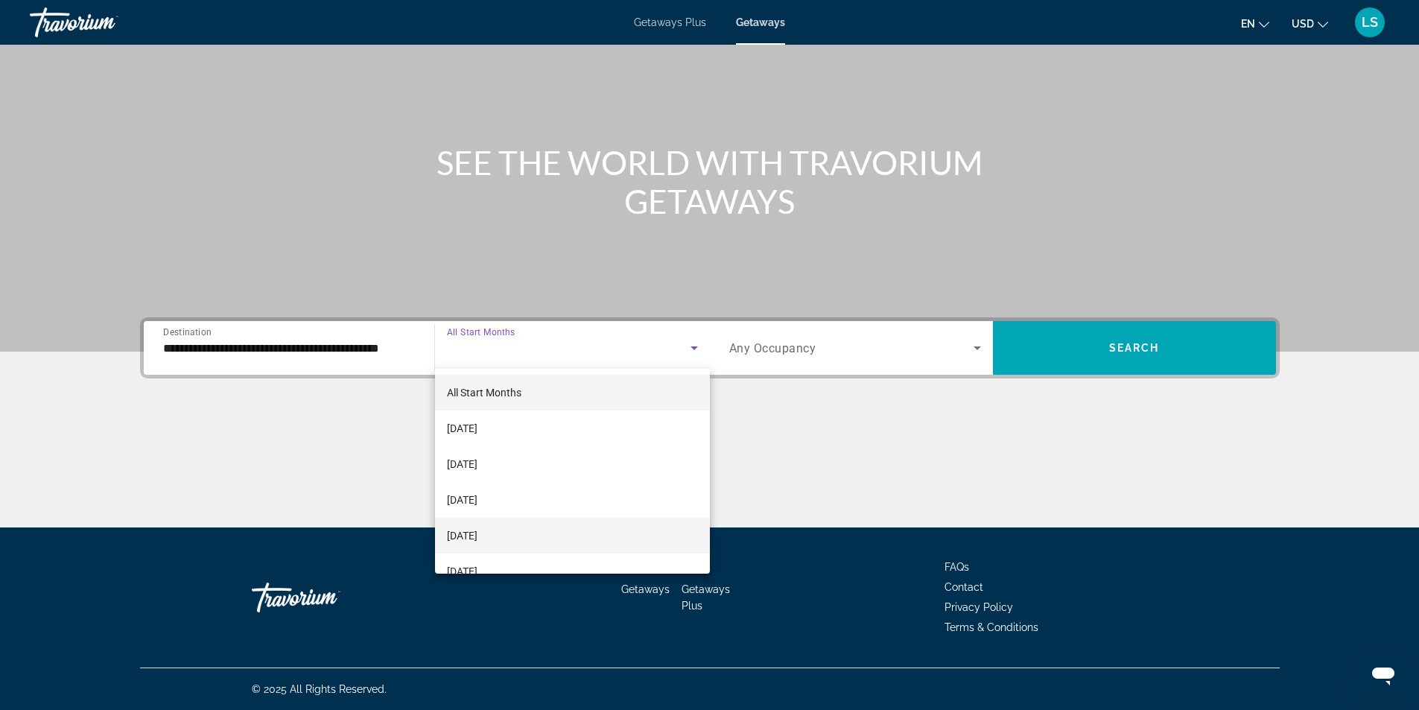
scroll to position [74, 0]
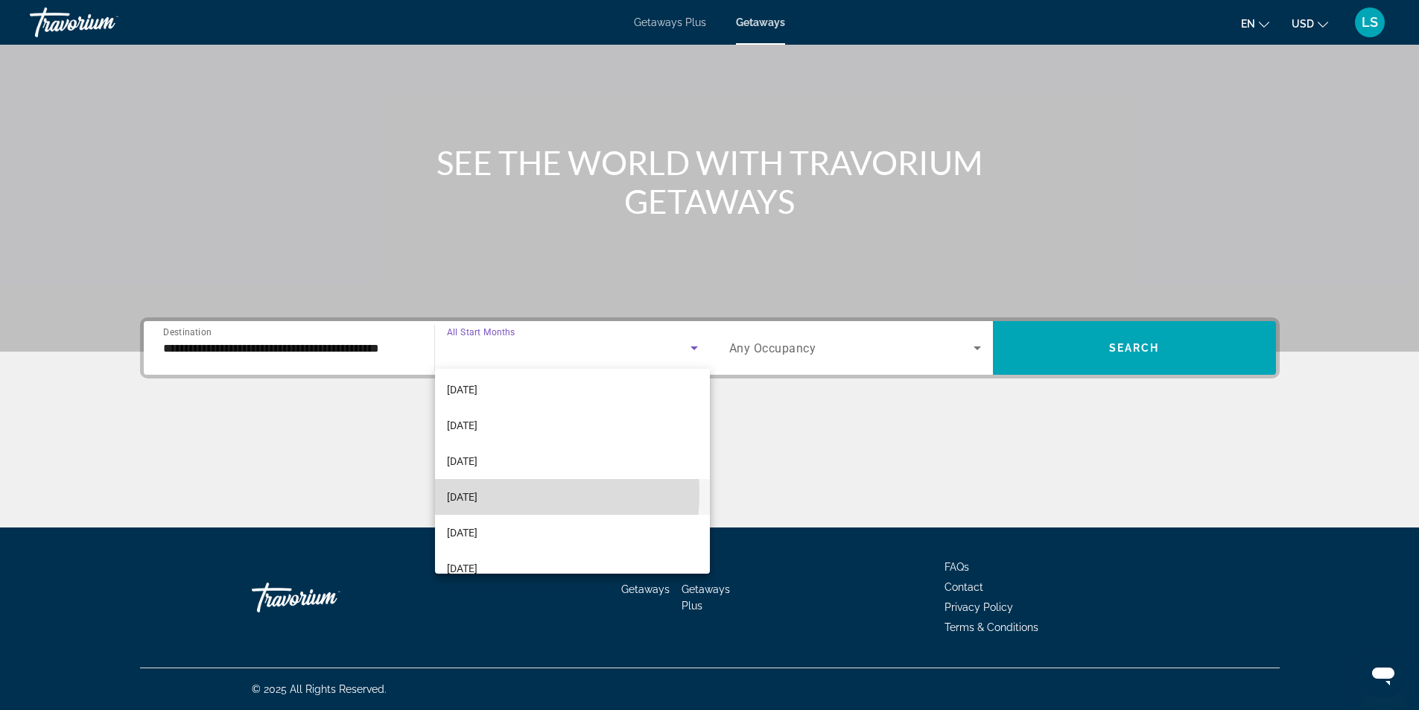
click at [477, 493] on span "January 2026" at bounding box center [462, 497] width 31 height 18
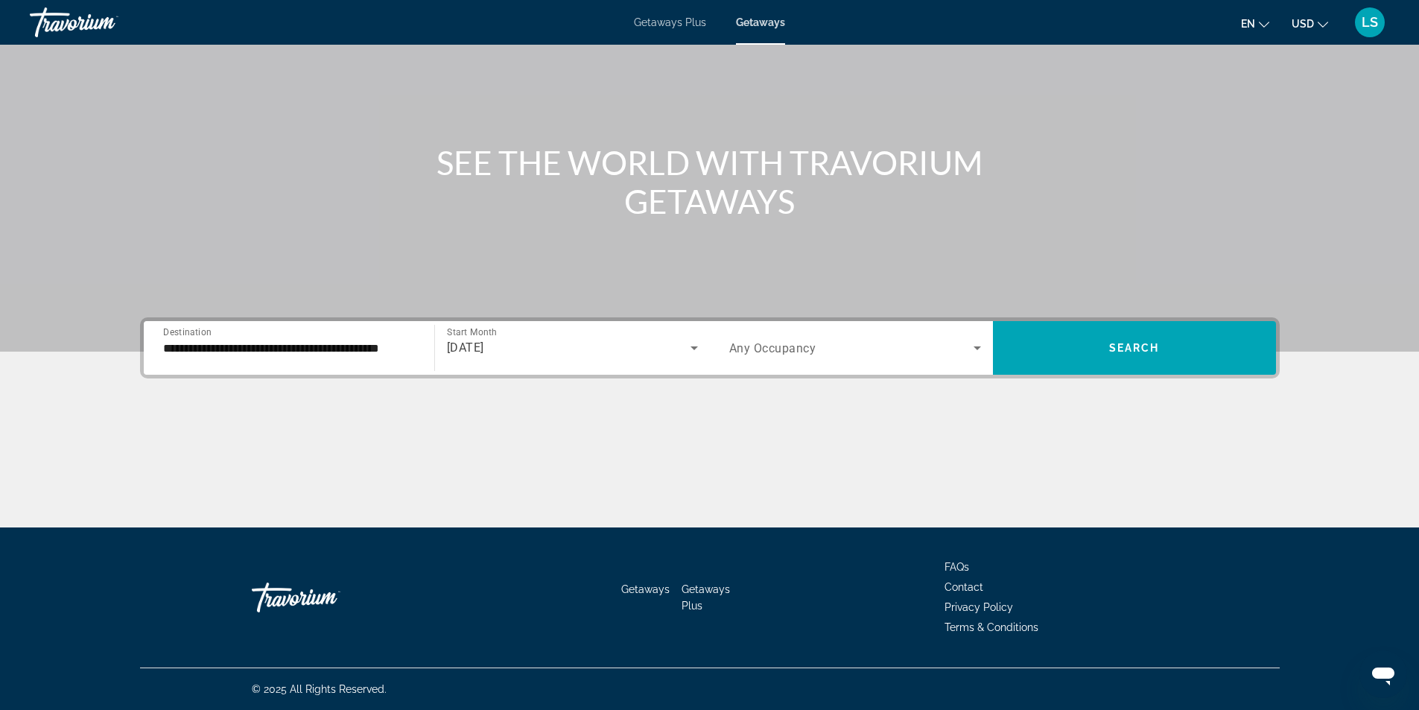
click at [771, 359] on div "Search widget" at bounding box center [855, 348] width 252 height 42
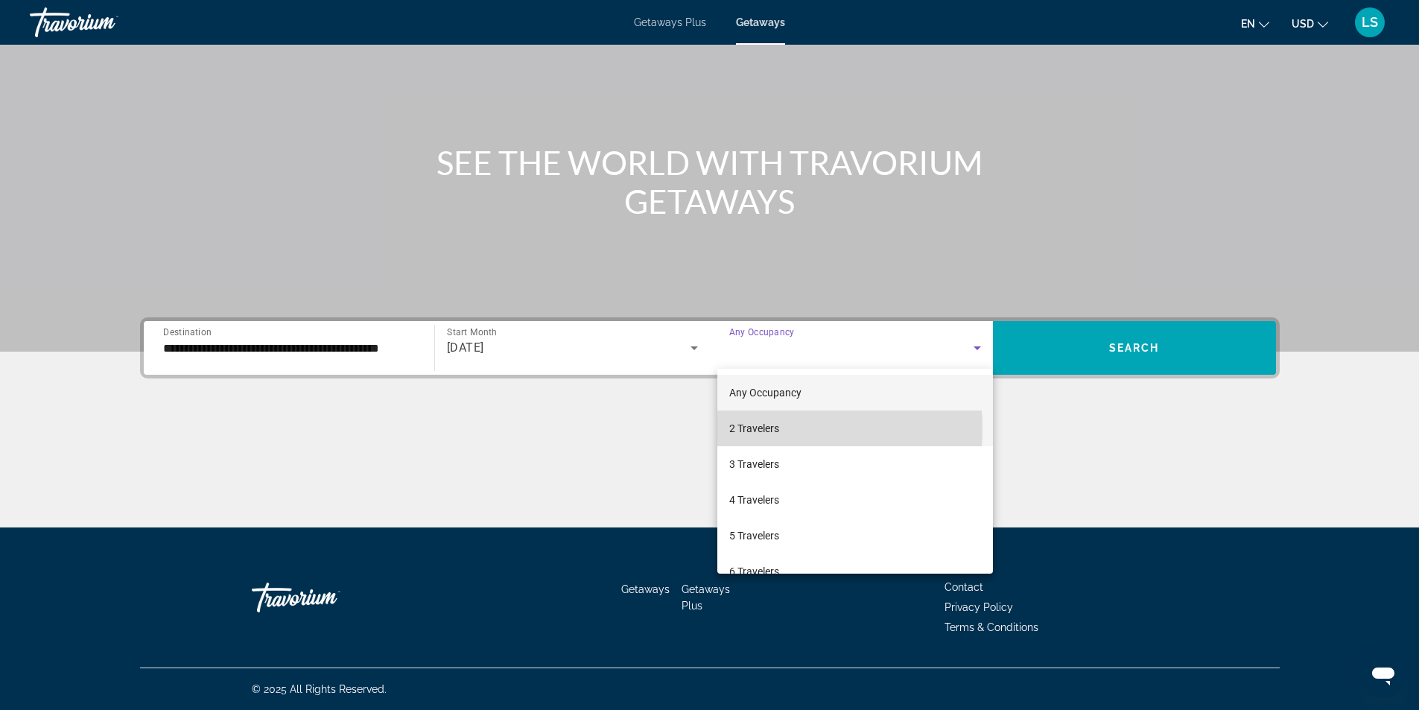
click at [748, 427] on span "2 Travelers" at bounding box center [754, 428] width 50 height 18
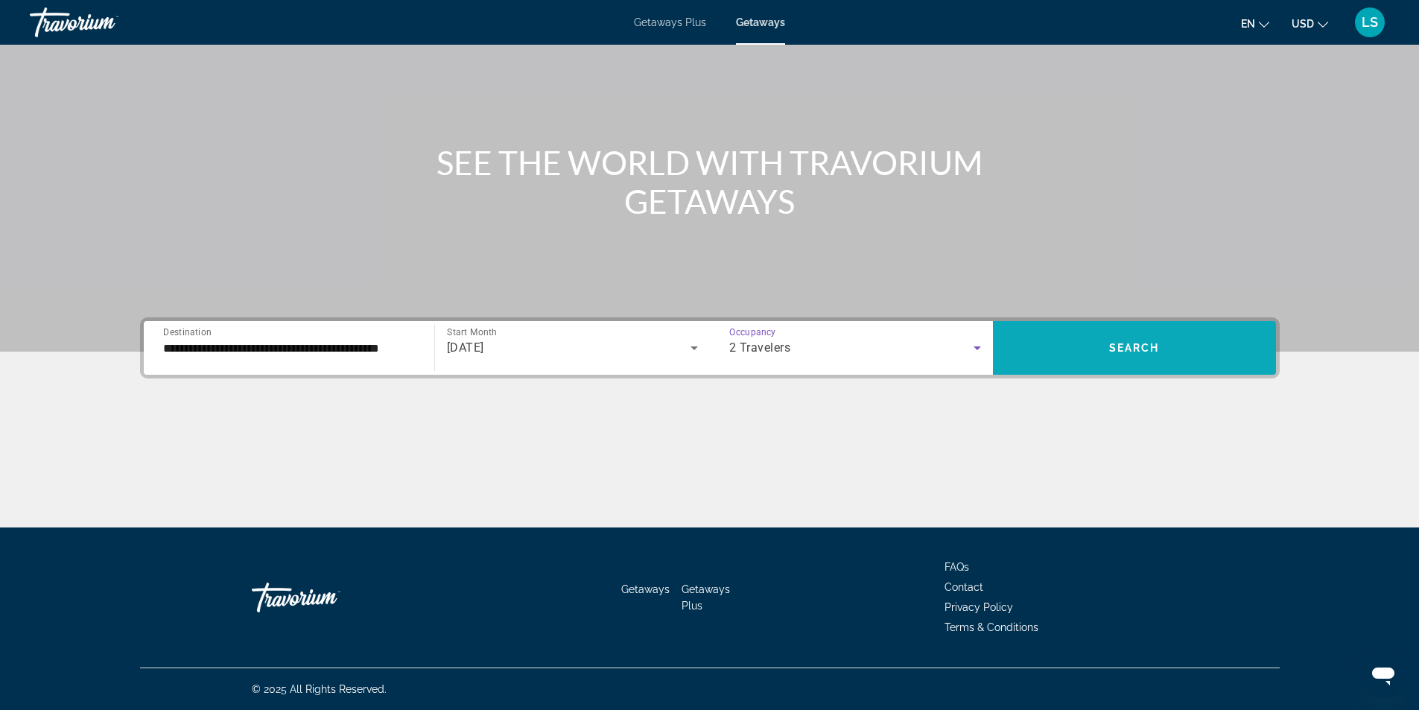
click at [1032, 349] on span "Search widget" at bounding box center [1134, 348] width 283 height 36
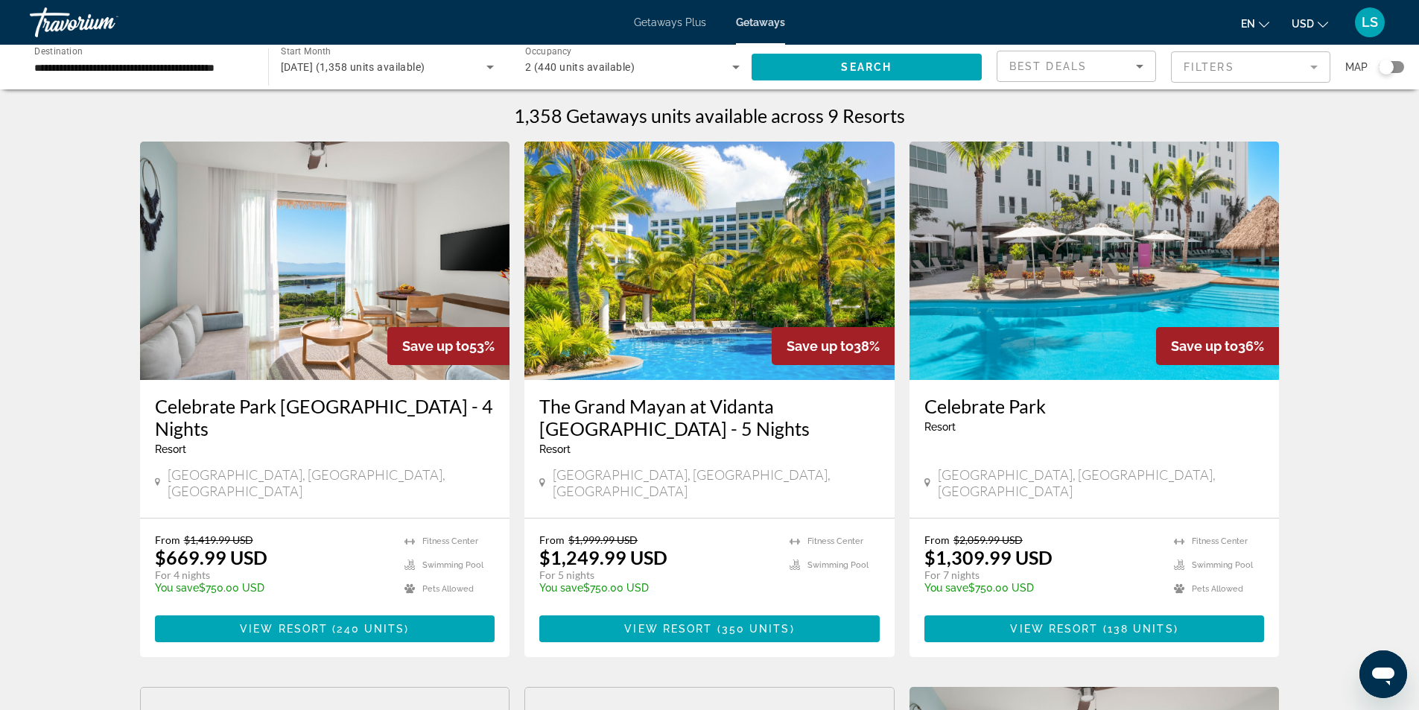
click at [333, 293] on img "Main content" at bounding box center [325, 260] width 370 height 238
